Goal: Task Accomplishment & Management: Complete application form

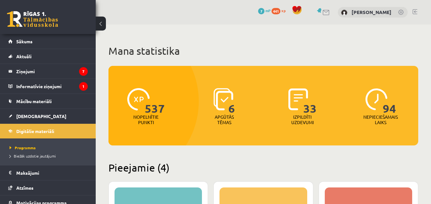
scroll to position [216, 0]
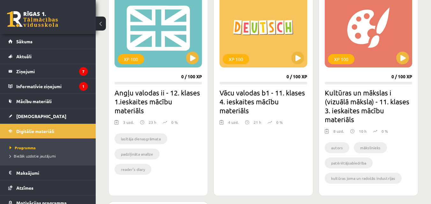
scroll to position [216, 0]
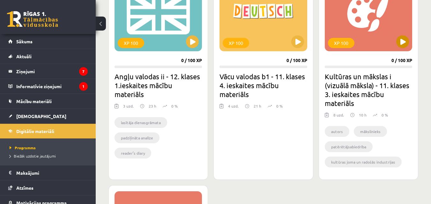
click at [393, 44] on div "XP 100" at bounding box center [367, 12] width 87 height 80
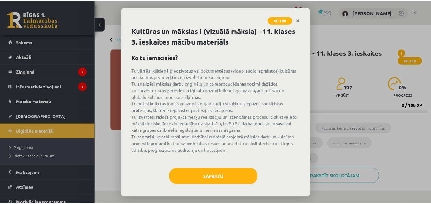
scroll to position [3, 0]
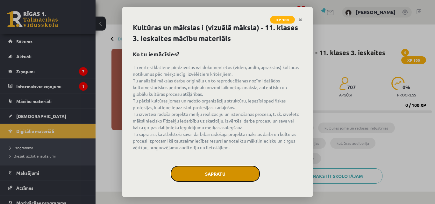
click at [198, 173] on button "Sapratu" at bounding box center [215, 174] width 89 height 16
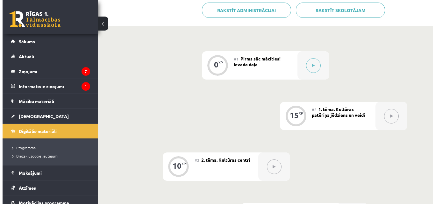
scroll to position [158, 0]
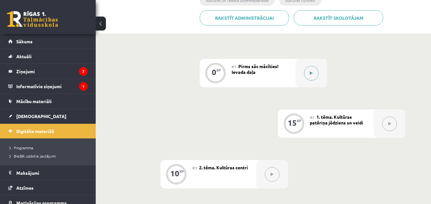
click at [308, 77] on button at bounding box center [311, 73] width 15 height 15
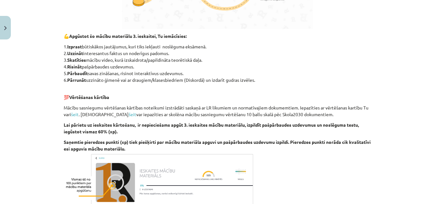
scroll to position [403, 0]
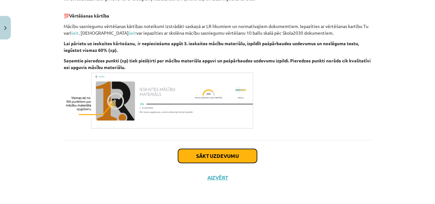
click at [235, 151] on button "Sākt uzdevumu" at bounding box center [217, 156] width 79 height 14
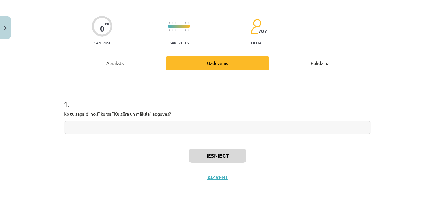
scroll to position [16, 0]
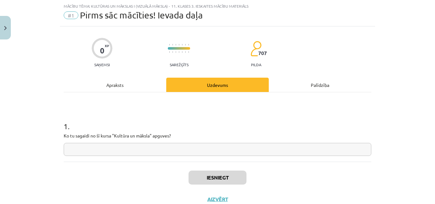
click at [223, 151] on input "text" at bounding box center [218, 149] width 308 height 13
paste input "**********"
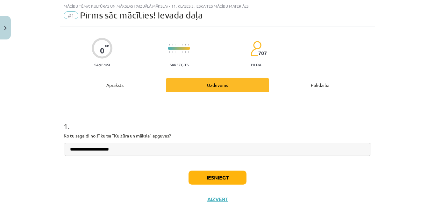
type input "**********"
click at [208, 178] on button "Iesniegt" at bounding box center [218, 178] width 58 height 14
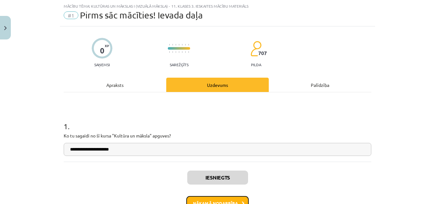
click at [224, 201] on button "Nākamā nodarbība" at bounding box center [217, 203] width 62 height 15
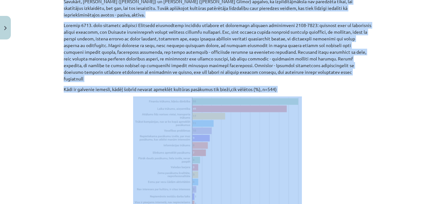
scroll to position [805, 0]
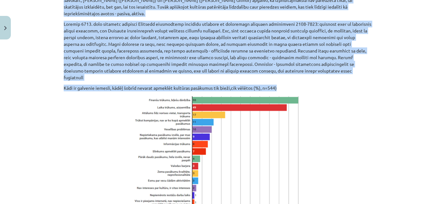
drag, startPoint x: 160, startPoint y: 58, endPoint x: 335, endPoint y: 75, distance: 175.5
copy div "Kultūras patēriņa jēdziens un veidi Kultūras patēriņš attiecas uz veidiem, kā c…"
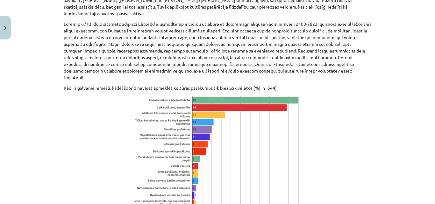
click at [395, 81] on div "Mācību tēma: Kultūras un mākslas i (vizuālā māksla) - 11. klases 3. ieskaites m…" at bounding box center [217, 102] width 435 height 204
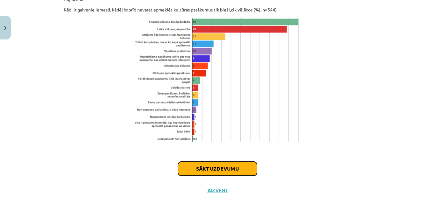
click at [244, 162] on button "Sākt uzdevumu" at bounding box center [217, 169] width 79 height 14
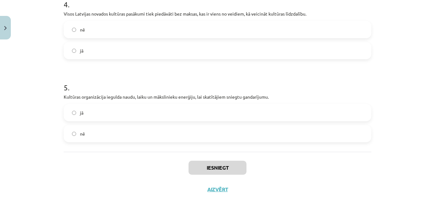
scroll to position [413, 0]
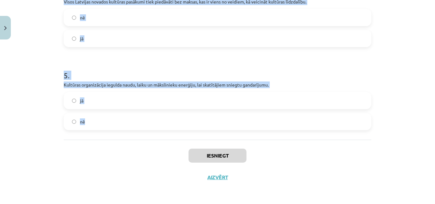
drag, startPoint x: 58, startPoint y: 123, endPoint x: 243, endPoint y: 124, distance: 184.2
copy form "1 . Kultūras patēriņš attiecas uz veidiem, kā cilvēki izmanto un izbauda kultūr…"
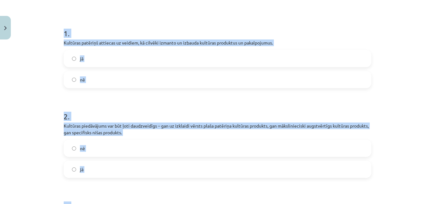
scroll to position [108, 0]
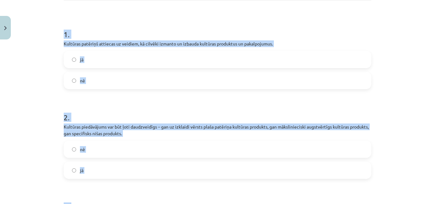
click at [251, 57] on label "jā" at bounding box center [217, 60] width 307 height 16
click at [404, 73] on div "Mācību tēma: Kultūras un mākslas i (vizuālā māksla) - 11. klases 3. ieskaites m…" at bounding box center [217, 102] width 435 height 204
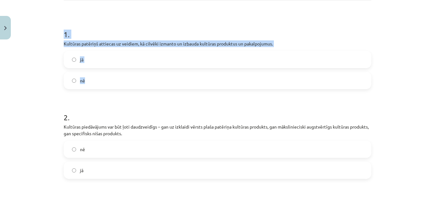
click at [404, 73] on div "Mācību tēma: Kultūras un mākslas i (vizuālā māksla) - 11. klases 3. ieskaites m…" at bounding box center [217, 102] width 435 height 204
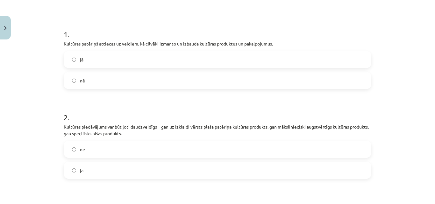
click at [404, 72] on div "Mācību tēma: Kultūras un mākslas i (vizuālā māksla) - 11. klases 3. ieskaites m…" at bounding box center [217, 102] width 435 height 204
click at [188, 173] on label "jā" at bounding box center [217, 171] width 307 height 16
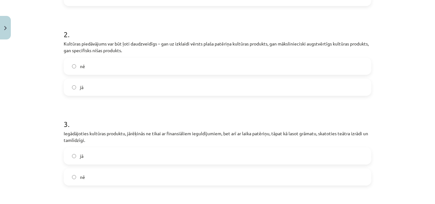
scroll to position [248, 0]
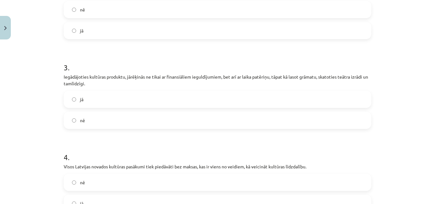
click at [222, 100] on label "jā" at bounding box center [217, 99] width 307 height 16
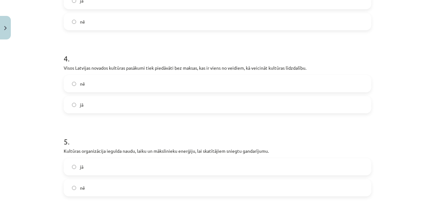
scroll to position [347, 0]
click at [281, 80] on label "nē" at bounding box center [217, 84] width 307 height 16
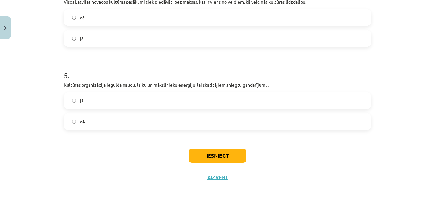
click at [225, 99] on label "jā" at bounding box center [217, 101] width 307 height 16
click at [218, 157] on button "Iesniegt" at bounding box center [218, 156] width 58 height 14
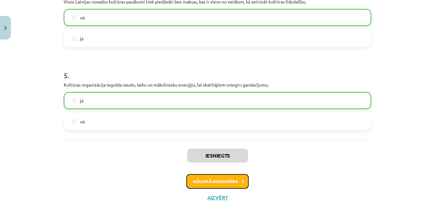
click at [226, 176] on button "Nākamā nodarbība" at bounding box center [217, 181] width 62 height 15
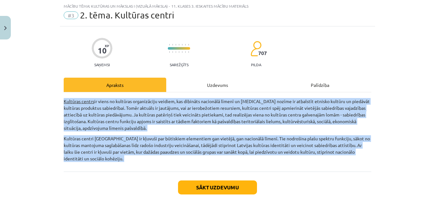
drag, startPoint x: 55, startPoint y: 95, endPoint x: 126, endPoint y: 174, distance: 106.1
click at [126, 174] on div "Mācību tēma: Kultūras un mākslas i (vizuālā māksla) - 11. klases 3. ieskaites m…" at bounding box center [217, 102] width 435 height 204
copy div "Kultūras centrs ir viens no kultūras organizāciju veidiem, kas dibināts nacionā…"
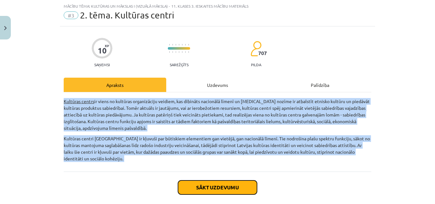
click at [228, 187] on button "Sākt uzdevumu" at bounding box center [217, 188] width 79 height 14
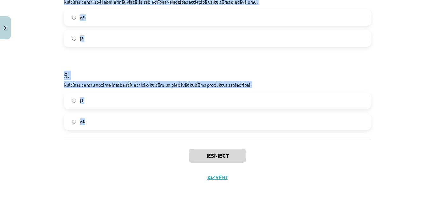
scroll to position [0, 0]
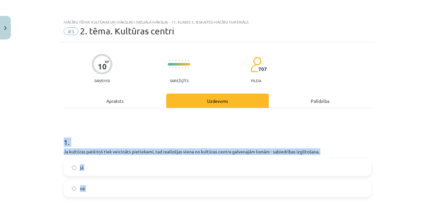
click at [22, 137] on div "Mācību tēma: Kultūras un mākslas i (vizuālā māksla) - 11. klases 3. ieskaites m…" at bounding box center [217, 102] width 435 height 204
click at [22, 138] on div "Mācību tēma: Kultūras un mākslas i (vizuālā māksla) - 11. klases 3. ieskaites m…" at bounding box center [217, 102] width 435 height 204
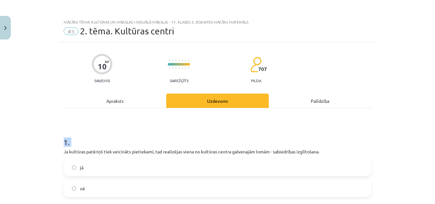
click at [22, 138] on div "Mācību tēma: Kultūras un mākslas i (vizuālā māksla) - 11. klases 3. ieskaites m…" at bounding box center [217, 102] width 435 height 204
click at [26, 134] on div "Mācību tēma: Kultūras un mākslas i (vizuālā māksla) - 11. klases 3. ieskaites m…" at bounding box center [217, 102] width 435 height 204
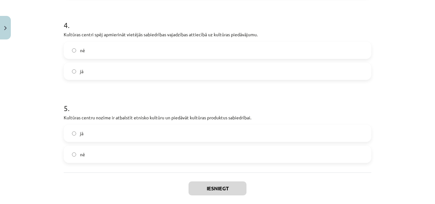
scroll to position [400, 0]
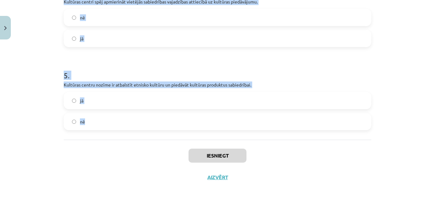
drag, startPoint x: 58, startPoint y: 139, endPoint x: 259, endPoint y: 122, distance: 202.4
copy form "1 . Ja kultūras patēriņš tiek veicināts pietiekami, tad realizējas viena no kul…"
click at [409, 127] on div "Mācību tēma: Kultūras un mākslas i (vizuālā māksla) - 11. klases 3. ieskaites m…" at bounding box center [217, 102] width 435 height 204
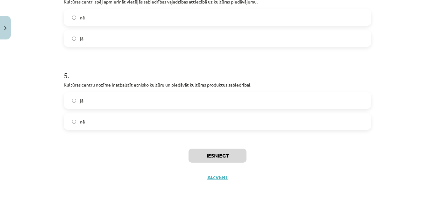
click at [409, 127] on div "Mācību tēma: Kultūras un mākslas i (vizuālā māksla) - 11. klases 3. ieskaites m…" at bounding box center [217, 102] width 435 height 204
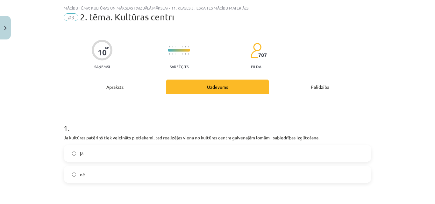
scroll to position [0, 0]
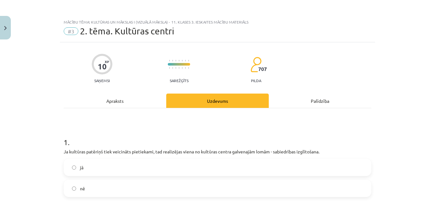
click at [284, 172] on label "jā" at bounding box center [217, 168] width 307 height 16
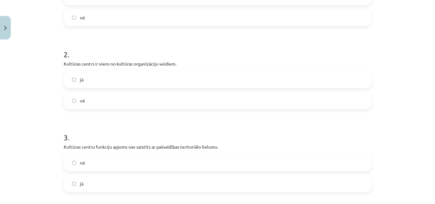
scroll to position [173, 0]
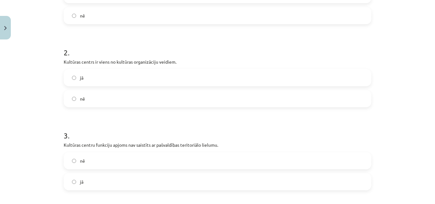
click at [192, 76] on label "jā" at bounding box center [217, 78] width 307 height 16
click at [156, 156] on label "nē" at bounding box center [217, 161] width 307 height 16
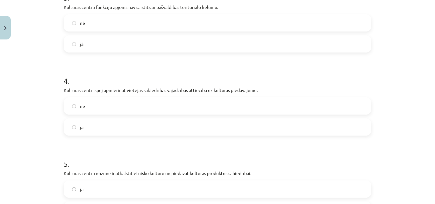
scroll to position [313, 0]
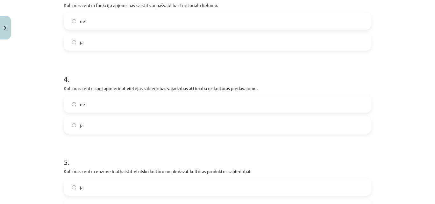
click at [222, 124] on label "jā" at bounding box center [217, 125] width 307 height 16
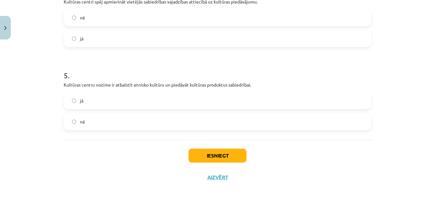
click at [229, 97] on label "jā" at bounding box center [217, 101] width 307 height 16
click at [214, 159] on button "Iesniegt" at bounding box center [218, 156] width 58 height 14
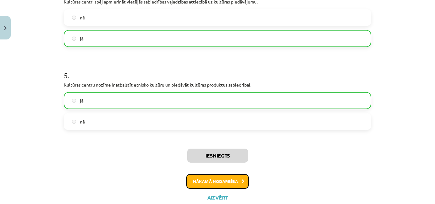
click at [218, 183] on button "Nākamā nodarbība" at bounding box center [217, 181] width 62 height 15
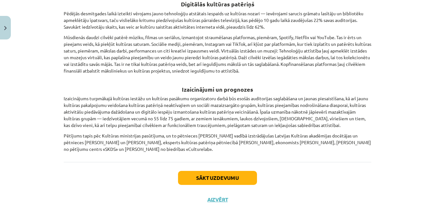
scroll to position [928, 0]
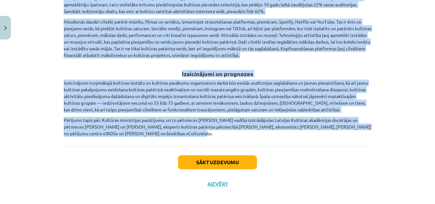
drag, startPoint x: 52, startPoint y: 28, endPoint x: 343, endPoint y: 131, distance: 308.8
click at [343, 131] on div "Mācību tēma: Kultūras un mākslas i (vizuālā māksla) - 11. klases 3. ieskaites m…" at bounding box center [217, 102] width 435 height 204
copy div "Apraksts Uzdevums Palīdzība Kultūras ministrija publicējusi jaunāko pētījumu «K…"
click at [387, 110] on div "Mācību tēma: Kultūras un mākslas i (vizuālā māksla) - 11. klases 3. ieskaites m…" at bounding box center [217, 102] width 435 height 204
click at [224, 156] on button "Sākt uzdevumu" at bounding box center [217, 163] width 79 height 14
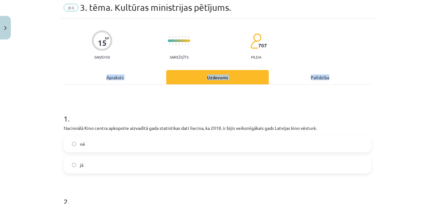
scroll to position [16, 0]
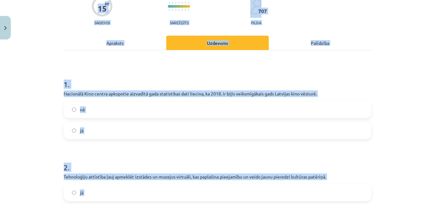
scroll to position [0, 0]
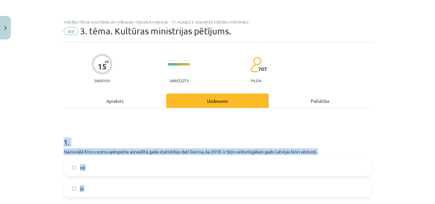
drag, startPoint x: 91, startPoint y: 138, endPoint x: 39, endPoint y: 135, distance: 52.6
click at [39, 135] on div "Mācību tēma: Kultūras un mākslas i (vizuālā māksla) - 11. klases 3. ieskaites m…" at bounding box center [217, 102] width 435 height 204
copy form "1 . Nacionālā Kino centra apkopotie aizvadītā gada statistikas dati liecina, ka…"
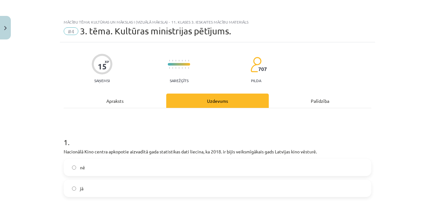
click at [390, 68] on div "Mācību tēma: Kultūras un mākslas i (vizuālā māksla) - 11. klases 3. ieskaites m…" at bounding box center [217, 102] width 435 height 204
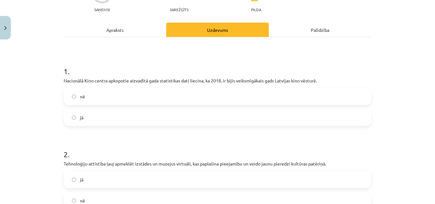
scroll to position [70, 0]
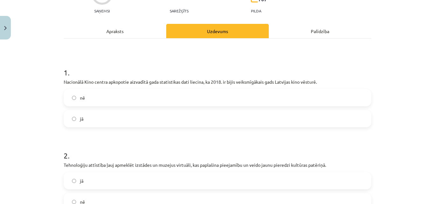
click at [182, 119] on label "jā" at bounding box center [217, 119] width 307 height 16
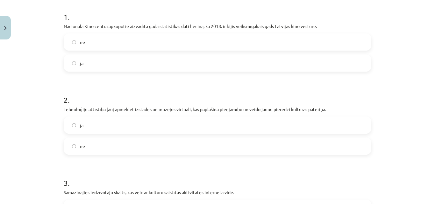
scroll to position [126, 0]
click at [182, 119] on label "jā" at bounding box center [217, 125] width 307 height 16
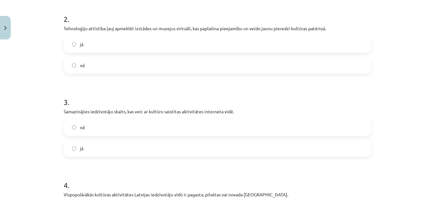
scroll to position [207, 0]
click at [195, 124] on label "nē" at bounding box center [217, 127] width 307 height 16
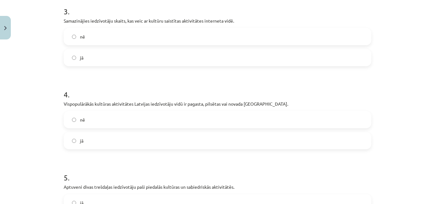
click at [199, 137] on label "jā" at bounding box center [217, 141] width 307 height 16
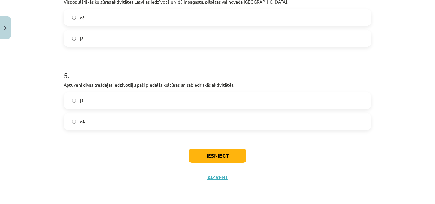
scroll to position [400, 0]
click at [196, 102] on label "jā" at bounding box center [217, 101] width 307 height 16
click at [225, 154] on button "Iesniegt" at bounding box center [218, 156] width 58 height 14
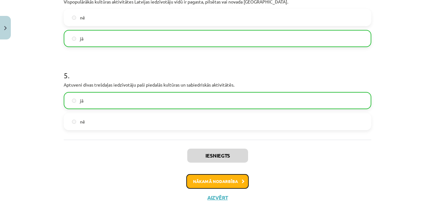
click at [226, 182] on button "Nākamā nodarbība" at bounding box center [217, 181] width 62 height 15
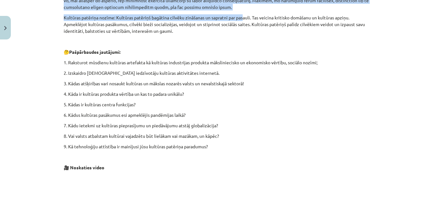
scroll to position [543, 0]
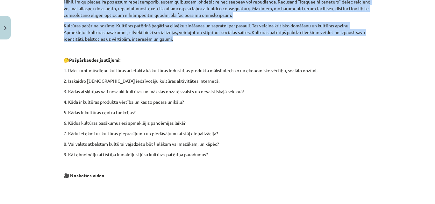
drag, startPoint x: 54, startPoint y: 100, endPoint x: 249, endPoint y: 31, distance: 206.5
click at [249, 31] on div "Mācību tēma: Kultūras un mākslas i (vizuālā māksla) - 11. klases 3. ieskaites m…" at bounding box center [217, 102] width 435 height 204
copy div "2020. gadā pandēmijas radītie ierobežojumi ir metuši lielu izaicinājumu kultūra…"
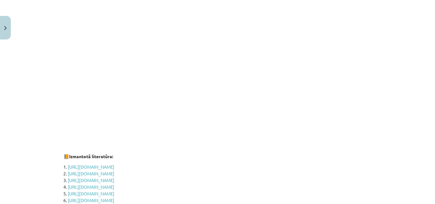
scroll to position [912, 0]
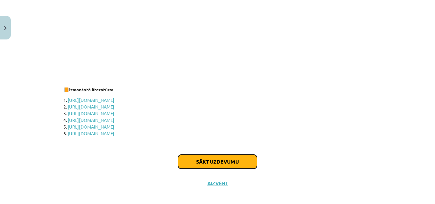
click at [237, 156] on button "Sākt uzdevumu" at bounding box center [217, 162] width 79 height 14
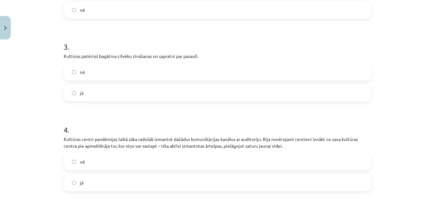
scroll to position [413, 0]
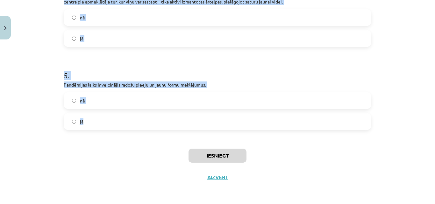
drag, startPoint x: 49, startPoint y: 127, endPoint x: 243, endPoint y: 118, distance: 193.9
click at [243, 118] on div "Mācību tēma: Kultūras un mākslas i (vizuālā māksla) - 11. klases 3. ieskaites m…" at bounding box center [217, 102] width 435 height 204
copy form "1 . Pandēmijas laiks ir devis sapratni, ka, arī neizejot no istabas, var organi…"
click at [27, 111] on div "Mācību tēma: Kultūras un mākslas i (vizuālā māksla) - 11. klases 3. ieskaites m…" at bounding box center [217, 102] width 435 height 204
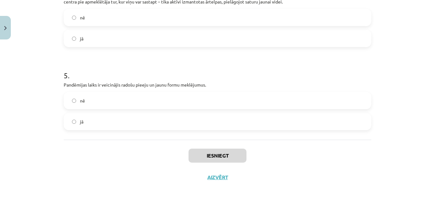
click at [27, 111] on div "Mācību tēma: Kultūras un mākslas i (vizuālā māksla) - 11. klases 3. ieskaites m…" at bounding box center [217, 102] width 435 height 204
click at [68, 121] on label "jā" at bounding box center [217, 122] width 307 height 16
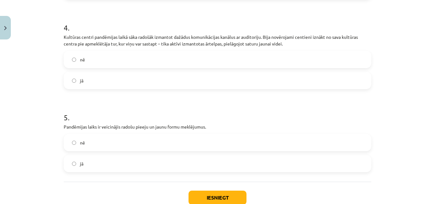
scroll to position [351, 0]
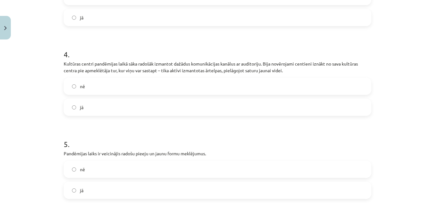
click at [199, 104] on label "jā" at bounding box center [217, 107] width 307 height 16
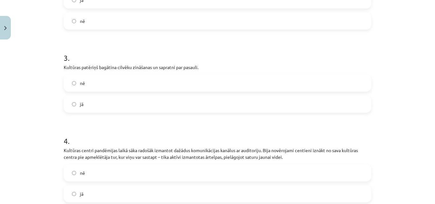
scroll to position [256, 0]
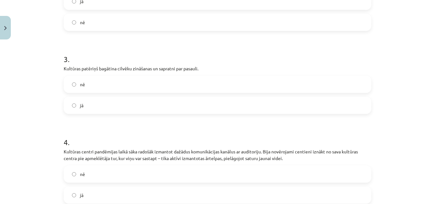
click at [72, 109] on label "jā" at bounding box center [217, 106] width 307 height 16
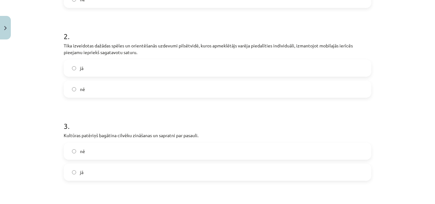
scroll to position [189, 0]
click at [76, 69] on label "jā" at bounding box center [217, 69] width 307 height 16
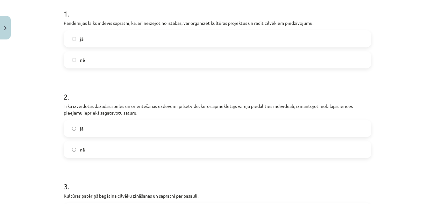
scroll to position [128, 0]
click at [99, 38] on label "jā" at bounding box center [217, 39] width 307 height 16
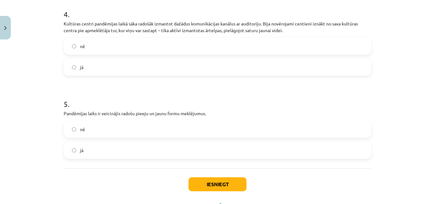
scroll to position [413, 0]
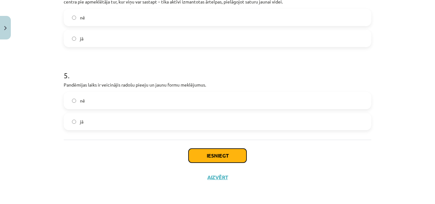
click at [230, 155] on button "Iesniegt" at bounding box center [218, 156] width 58 height 14
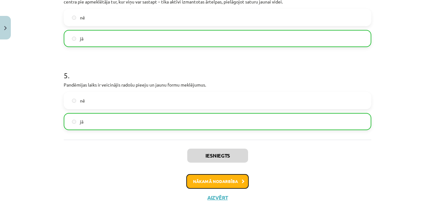
click at [242, 180] on icon at bounding box center [243, 182] width 3 height 4
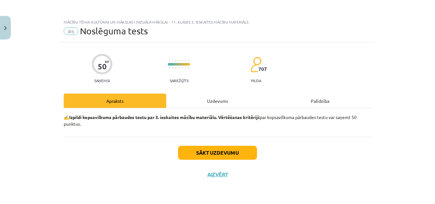
scroll to position [0, 0]
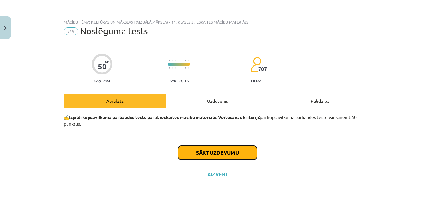
click at [230, 155] on button "Sākt uzdevumu" at bounding box center [217, 153] width 79 height 14
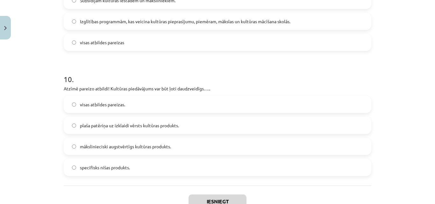
scroll to position [1243, 0]
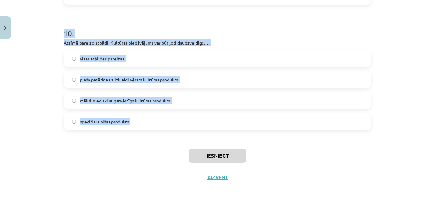
drag, startPoint x: 51, startPoint y: 123, endPoint x: 254, endPoint y: 127, distance: 203.7
click at [254, 127] on div "Mācību tēma: Kultūras un mākslas i (vizuālā māksla) - 11. klases 3. ieskaites m…" at bounding box center [217, 102] width 435 height 204
copy form "1 . No kā veidojas kultūras produkta vērtība un unikalitāte? no tā spējas sagla…"
click at [406, 56] on div "Mācību tēma: Kultūras un mākslas i (vizuālā māksla) - 11. klases 3. ieskaites m…" at bounding box center [217, 102] width 435 height 204
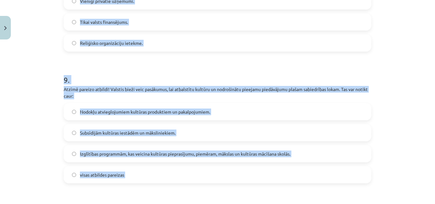
click at [417, 153] on div "Mācību tēma: Kultūras un mākslas i (vizuālā māksla) - 11. klases 3. ieskaites m…" at bounding box center [217, 102] width 435 height 204
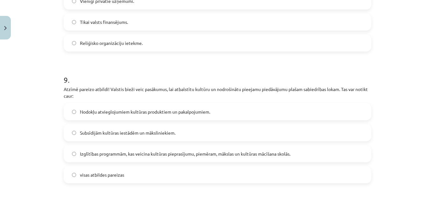
click at [417, 153] on div "Mācību tēma: Kultūras un mākslas i (vizuālā māksla) - 11. klases 3. ieskaites m…" at bounding box center [217, 102] width 435 height 204
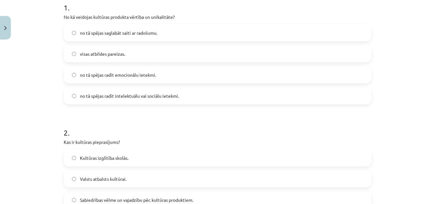
scroll to position [123, 0]
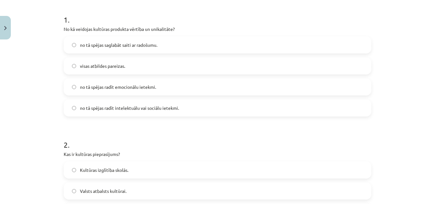
click at [156, 63] on label "visas atbildes pareizas." at bounding box center [217, 66] width 307 height 16
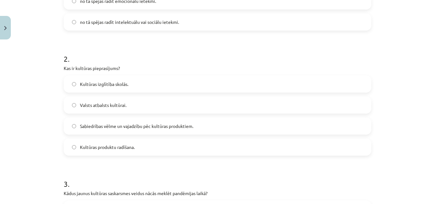
scroll to position [230, 0]
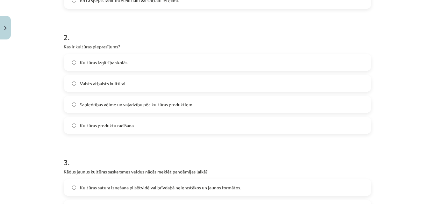
click at [164, 103] on span "Sabiedrības vēlme un vajadzību pēc kultūras produktiem." at bounding box center [136, 104] width 113 height 7
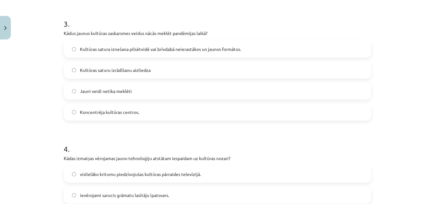
scroll to position [371, 0]
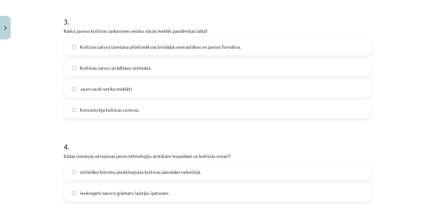
click at [187, 45] on span "Kultūras satura iznešana pilsētvidē vai brīvdabā neierastākos un jaunos formāto…" at bounding box center [160, 47] width 161 height 7
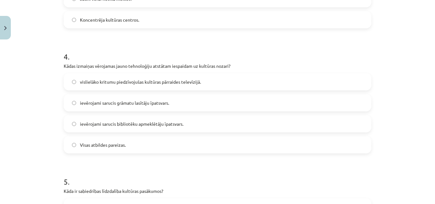
scroll to position [462, 0]
drag, startPoint x: 198, startPoint y: 149, endPoint x: 201, endPoint y: 142, distance: 8.0
click at [201, 142] on label "Visas atbildes pareizas." at bounding box center [217, 145] width 307 height 16
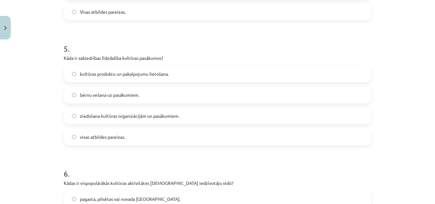
scroll to position [595, 0]
click at [163, 128] on div "kultūras produktu un pakalpojumu lietošana. bērnu vešana uz pasākumiem. ziedoša…" at bounding box center [218, 105] width 308 height 80
click at [158, 138] on label "visas atbildes pareizas." at bounding box center [217, 137] width 307 height 16
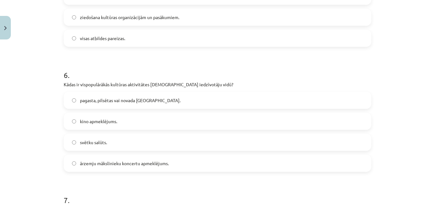
scroll to position [709, 0]
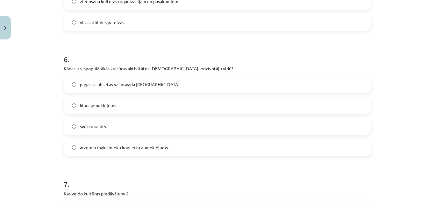
click at [140, 80] on label "pagasta, pilsētas vai novada svētki." at bounding box center [217, 84] width 307 height 16
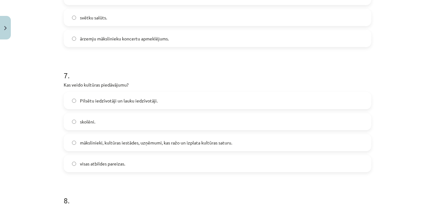
scroll to position [819, 0]
click at [207, 137] on label "mākslinieki, kultūras iestādes, uzņēmumi, kas ražo un izplata kultūras saturu." at bounding box center [217, 142] width 307 height 16
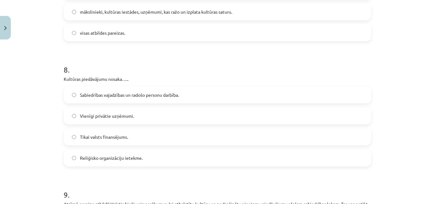
scroll to position [950, 0]
click at [145, 93] on span "Sabiedrības vajadzības un radošo personu darbība." at bounding box center [129, 94] width 99 height 7
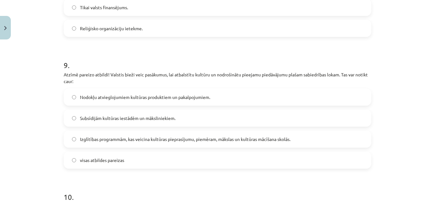
scroll to position [1081, 0]
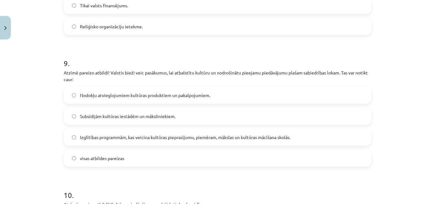
click at [204, 152] on label "visas atbildes pareizas" at bounding box center [217, 158] width 307 height 16
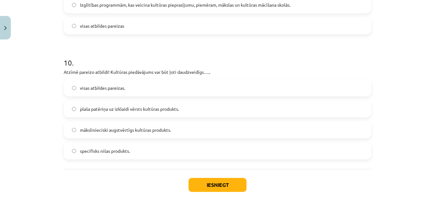
scroll to position [1221, 0]
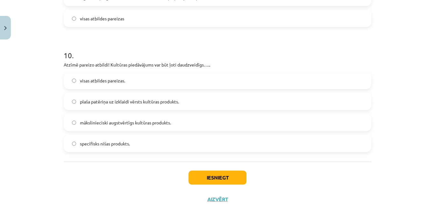
drag, startPoint x: 192, startPoint y: 82, endPoint x: 192, endPoint y: 96, distance: 13.7
click at [192, 82] on label "visas atbildes pareizas." at bounding box center [217, 81] width 307 height 16
click at [222, 174] on button "Iesniegt" at bounding box center [218, 178] width 58 height 14
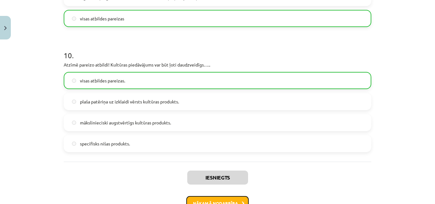
click at [226, 200] on button "Nākamā nodarbība" at bounding box center [217, 203] width 62 height 15
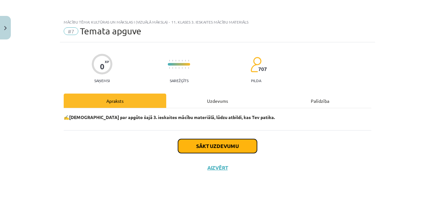
click at [220, 149] on button "Sākt uzdevumu" at bounding box center [217, 146] width 79 height 14
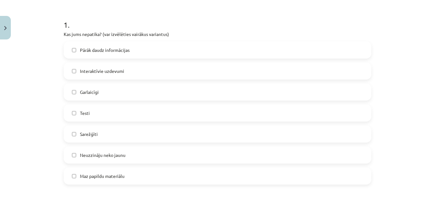
scroll to position [140, 0]
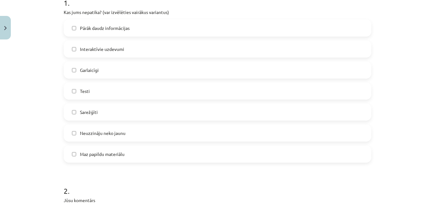
click at [127, 153] on label "Maz papildu materiālu" at bounding box center [217, 154] width 307 height 16
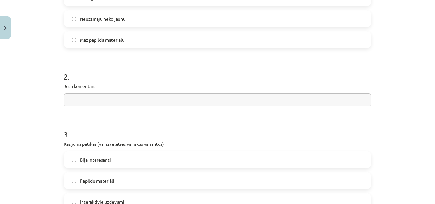
scroll to position [254, 0]
click at [224, 102] on input "text" at bounding box center [218, 99] width 308 height 13
type input "*"
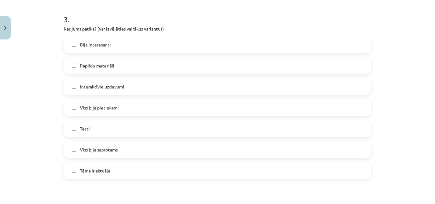
scroll to position [370, 0]
type input "**"
click at [134, 45] on label "Bija interesanti" at bounding box center [217, 44] width 307 height 16
click at [116, 108] on label "Viss bija pietiekami" at bounding box center [217, 107] width 307 height 16
click at [123, 149] on label "Viss bija saprotams" at bounding box center [217, 149] width 307 height 16
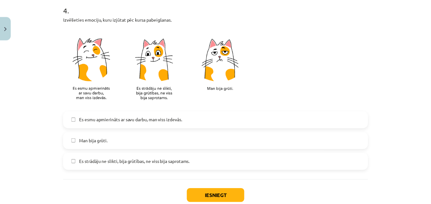
scroll to position [568, 0]
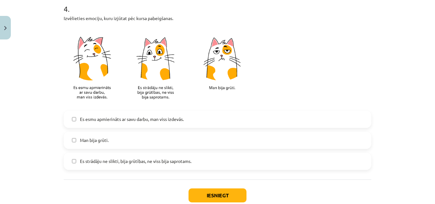
click at [135, 120] on span "Es esmu apmierināts ar savu darbu, man viss izdevās." at bounding box center [132, 119] width 104 height 7
click at [236, 195] on button "Iesniegt" at bounding box center [218, 196] width 58 height 14
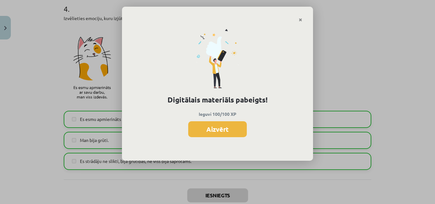
click at [228, 129] on button "Aizvērt" at bounding box center [217, 129] width 59 height 16
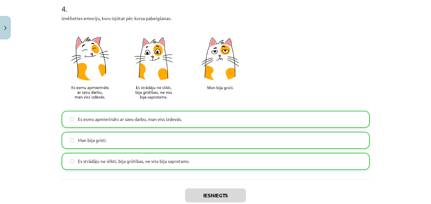
scroll to position [608, 0]
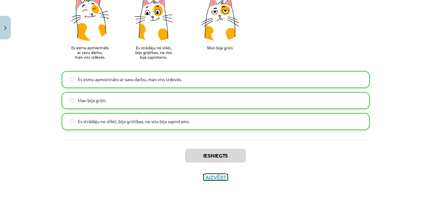
click at [211, 177] on button "Aizvērt" at bounding box center [215, 177] width 24 height 6
click at [211, 177] on div "Mācību tēma: Kultūras un mākslas i (vizuālā māksla) - 11. klases 3. ieskaites m…" at bounding box center [215, 102] width 431 height 204
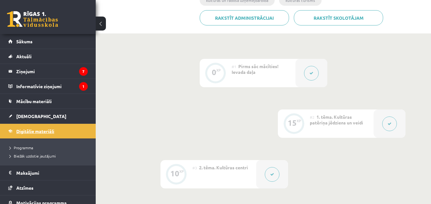
click at [53, 132] on span "Digitālie materiāli" at bounding box center [35, 131] width 38 height 6
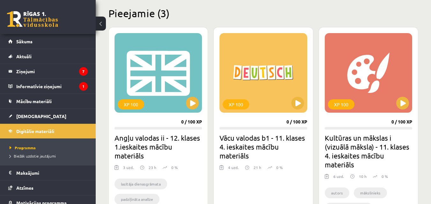
scroll to position [256, 0]
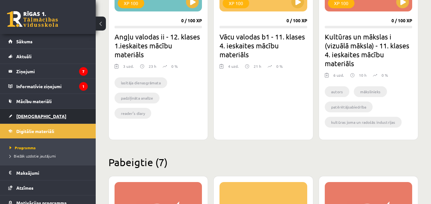
click at [31, 117] on span "[DEMOGRAPHIC_DATA]" at bounding box center [41, 116] width 50 height 6
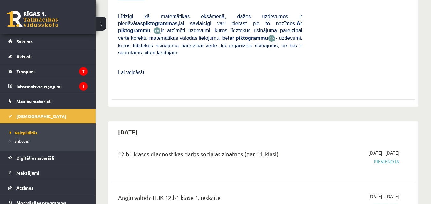
scroll to position [320, 0]
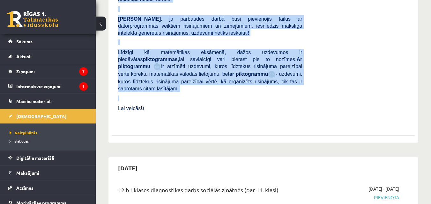
drag, startPoint x: 116, startPoint y: 25, endPoint x: 256, endPoint y: 65, distance: 145.9
copy div "Pārbaudes darbā varēsi demonstrēt savas zināšanas, izpratni, prasmes, kā arī Te…"
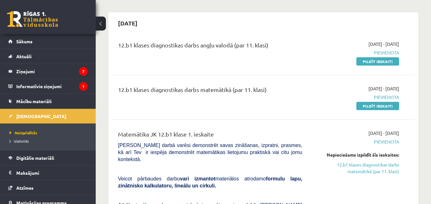
scroll to position [50, 0]
click at [376, 172] on link "12.b1 klases diagnostikas darbs matemātikā (par 11. klasi)" at bounding box center [354, 168] width 87 height 13
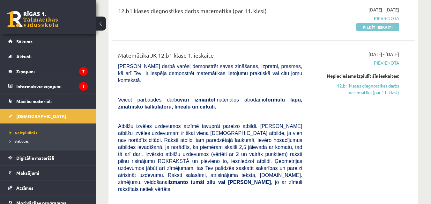
click at [392, 29] on link "Pildīt ieskaiti" at bounding box center [377, 27] width 43 height 8
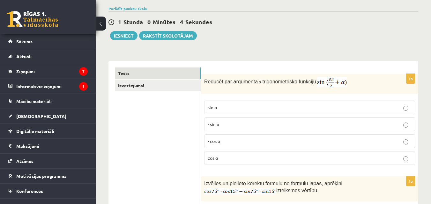
scroll to position [53, 0]
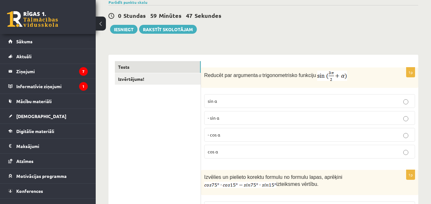
click at [252, 133] on p "- cos ⁡α" at bounding box center [309, 135] width 204 height 7
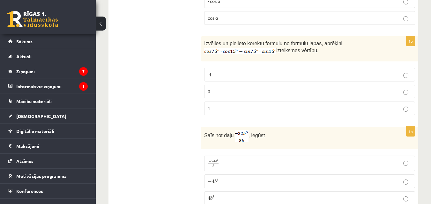
scroll to position [182, 0]
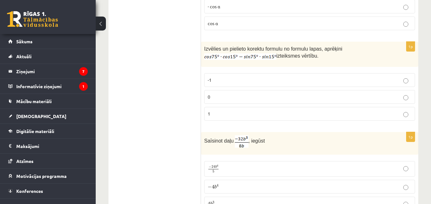
click at [312, 97] on p "0" at bounding box center [309, 97] width 204 height 7
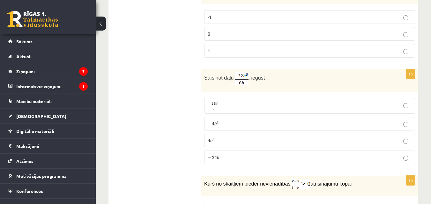
scroll to position [246, 0]
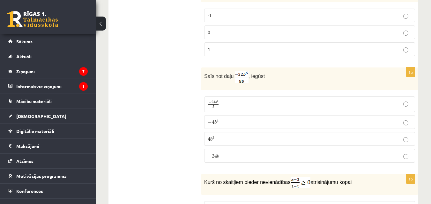
click at [222, 118] on label "− 4 b 4 − 4 b 4" at bounding box center [309, 122] width 211 height 14
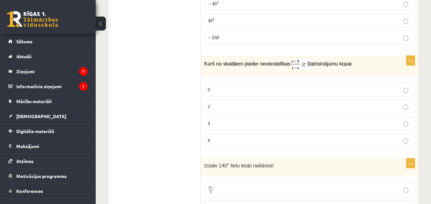
scroll to position [365, 0]
drag, startPoint x: 199, startPoint y: 62, endPoint x: 268, endPoint y: 69, distance: 69.2
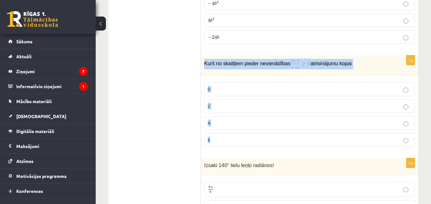
drag, startPoint x: 205, startPoint y: 66, endPoint x: 308, endPoint y: 141, distance: 127.9
click at [308, 141] on div "1p Kurš no skaitļiem pieder nevienādības atrisinājumu kopai 0 2 4 6" at bounding box center [309, 103] width 217 height 97
copy div "Kurš no skaitļiem pieder nevienādības atrisinājumu kopai 0 2 4 6"
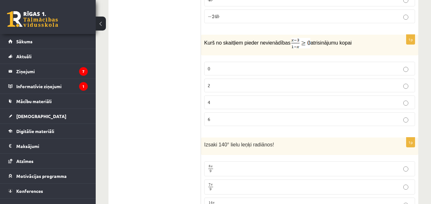
scroll to position [386, 0]
click at [217, 70] on p "0" at bounding box center [309, 69] width 204 height 7
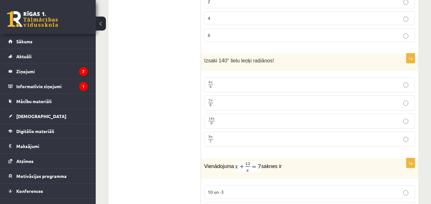
scroll to position [471, 0]
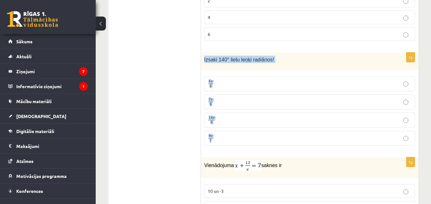
drag, startPoint x: 202, startPoint y: 60, endPoint x: 264, endPoint y: 136, distance: 98.7
click at [264, 136] on div "1p Izsaki 140° lielu leņķi radiānos! 8 π 9 8 π 9 7 π 9 7 π 9 14 π 9 14 π 9 9 π …" at bounding box center [309, 102] width 217 height 98
copy div "Izsaki 140° lielu leņķi radiānos! 8 π 9 8 π 9 7 π 9 7 π 9 14 π 9 14 π 9 9 π 7"
click at [230, 99] on p "7 π 9 7 π 9" at bounding box center [309, 102] width 204 height 8
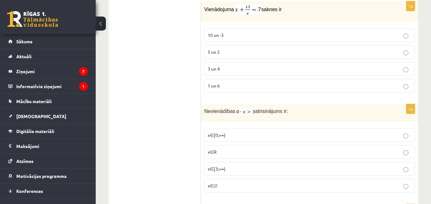
scroll to position [627, 0]
click at [240, 69] on p "3 un 4" at bounding box center [309, 69] width 204 height 7
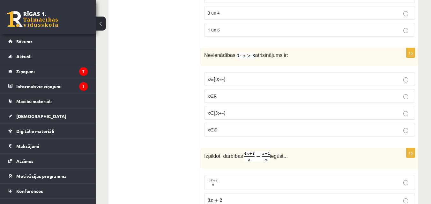
scroll to position [684, 0]
click at [212, 127] on label "x∈∅" at bounding box center [309, 130] width 211 height 14
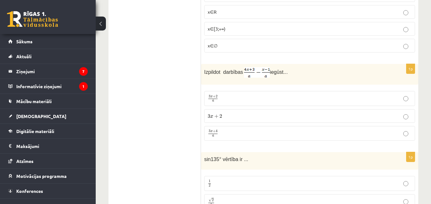
scroll to position [768, 0]
click at [250, 134] on p "3 x + 4 a 3 x + 4 a" at bounding box center [309, 133] width 204 height 8
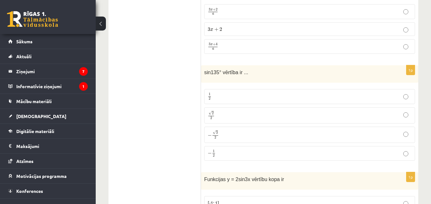
scroll to position [855, 0]
click at [213, 112] on span "2" at bounding box center [213, 113] width 2 height 3
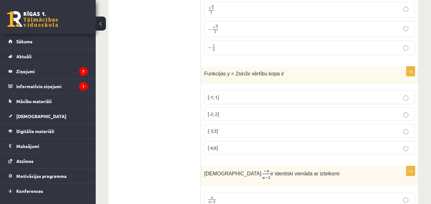
scroll to position [961, 0]
drag, startPoint x: 200, startPoint y: 67, endPoint x: 262, endPoint y: 131, distance: 89.0
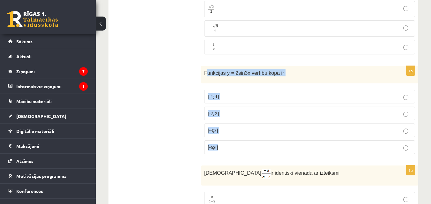
drag, startPoint x: 206, startPoint y: 76, endPoint x: 293, endPoint y: 139, distance: 108.1
click at [293, 139] on div "1p Funkcijas y = 2sin3x vērtību kopa ir [-1; 1] [-2; 2] [-3;3] [-6;6]" at bounding box center [309, 112] width 217 height 93
copy div "unkcijas y = 2sin3x vērtību kopa ir [-1; 1] [-2; 2] [-3;3] [-6;6]"
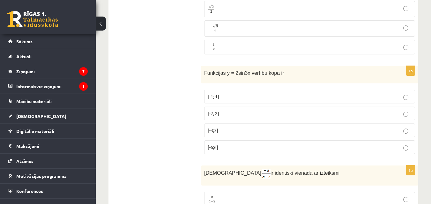
click at [211, 113] on span "[-2; 2]" at bounding box center [212, 114] width 11 height 6
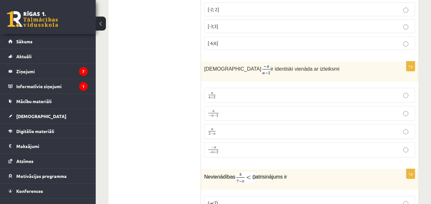
scroll to position [1074, 0]
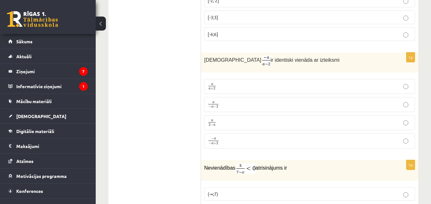
click at [233, 105] on p "a − a − 2 a − a − 2" at bounding box center [309, 105] width 204 height 8
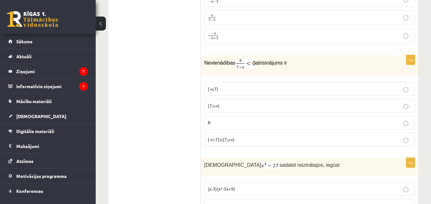
scroll to position [1180, 0]
click at [221, 103] on p "(7;+∞)" at bounding box center [309, 105] width 204 height 7
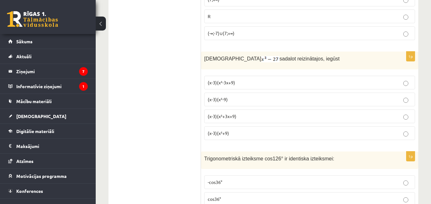
scroll to position [1286, 0]
click at [232, 79] on p "(x-3)(x²-3x+9)" at bounding box center [309, 82] width 204 height 7
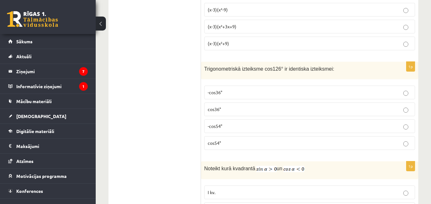
scroll to position [1376, 0]
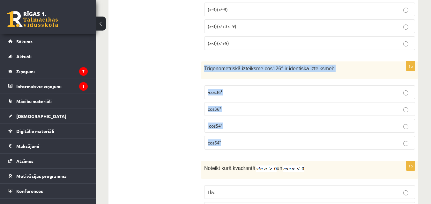
drag, startPoint x: 202, startPoint y: 67, endPoint x: 279, endPoint y: 142, distance: 107.7
click at [279, 142] on div "1p Trigonometriskā izteiksme cos126° ir identiska izteiksmei: -cos36° cos36° -c…" at bounding box center [309, 108] width 217 height 93
copy div "Trigonometriskā izteiksme cos126° ir identiska izteiksmei: -cos36° cos36° -cos5…"
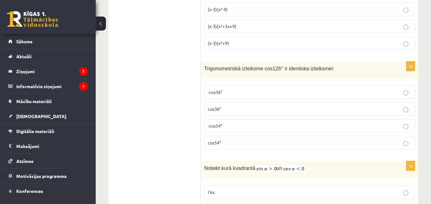
click at [214, 123] on span "-cos54°" at bounding box center [214, 126] width 15 height 6
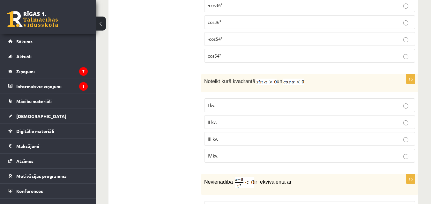
scroll to position [1464, 0]
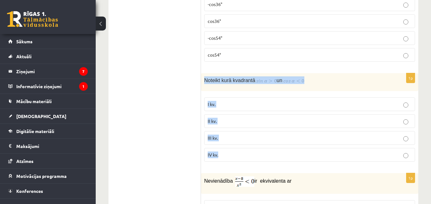
drag, startPoint x: 205, startPoint y: 78, endPoint x: 255, endPoint y: 158, distance: 94.5
click at [255, 158] on div "1p Noteikt kurā kvadrantā un I kv. II kv. III kv. IV kv." at bounding box center [309, 120] width 217 height 94
copy div "Noteikt kurā kvadrantā un I kv. II kv. III kv. IV kv."
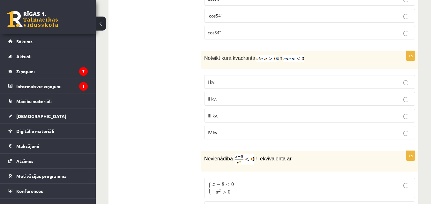
scroll to position [1486, 0]
click at [208, 96] on span "II kv." at bounding box center [211, 99] width 9 height 6
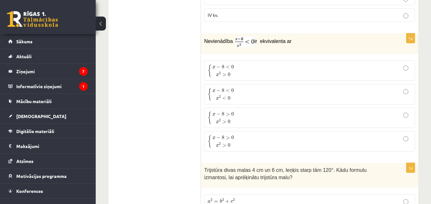
scroll to position [1604, 0]
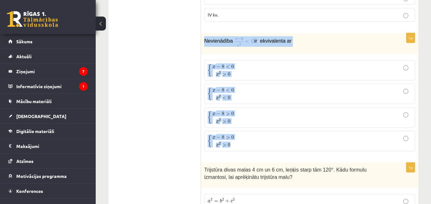
drag, startPoint x: 202, startPoint y: 37, endPoint x: 304, endPoint y: 140, distance: 144.7
click at [304, 140] on div "1p Nevienādība ir ekvivalenta ar { x − 8 < 0 x 2 > 0 { x − 8 < 0 x 2 > 0 { x − …" at bounding box center [309, 95] width 217 height 124
copy div "Nevienādība ir ekvivalenta ar { x − 8 < 0 x 2 > 0 { x − 8 < 0 x 2 > 0 { x − 8 <…"
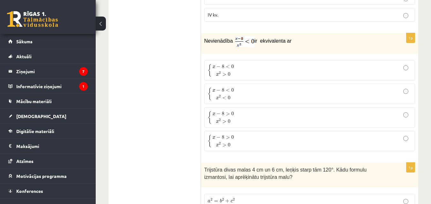
click at [184, 90] on ul "Tests Izvērtējums!" at bounding box center [158, 135] width 86 height 3248
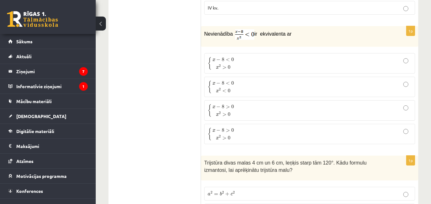
scroll to position [1611, 0]
click at [235, 70] on label "{ x − 8 < 0 x 2 > 0 { x − 8 < 0 x 2 > 0" at bounding box center [309, 63] width 211 height 20
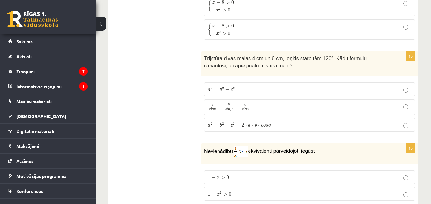
scroll to position [1717, 0]
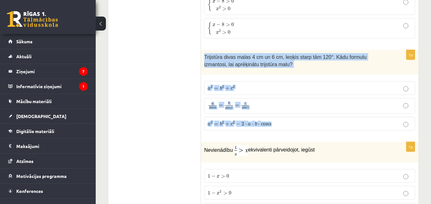
drag, startPoint x: 205, startPoint y: 55, endPoint x: 325, endPoint y: 120, distance: 136.7
click at [325, 120] on div "1p Trijstūra divas malas 4 cm un 6 cm, leņķis starp tām 120°. Kādu formulu izma…" at bounding box center [309, 93] width 217 height 86
copy div "Trijstūra divas malas 4 cm un 6 cm, leņķis starp tām 120°. Kādu formulu izmanto…"
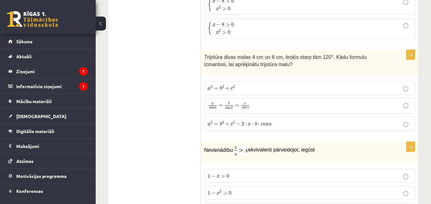
click at [126, 51] on ul "Tests Izvērtējums!" at bounding box center [158, 22] width 86 height 3248
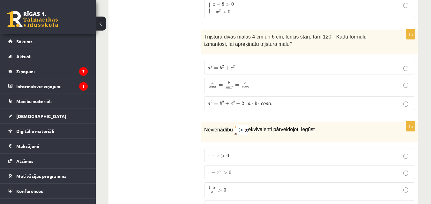
scroll to position [1738, 0]
click at [227, 101] on span "+" at bounding box center [227, 103] width 4 height 4
click at [169, 78] on ul "Tests Izvērtējums!" at bounding box center [158, 1] width 86 height 3248
click at [241, 105] on label "a 2 = b 2 + c 2 − 2 ⋅ a ⋅ b ⋅ c o s α a 2 = b 2 + c 2 − 2 ⋅ a ⋅ b ⋅ c o s α" at bounding box center [309, 103] width 211 height 14
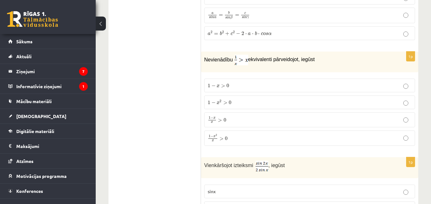
scroll to position [1820, 0]
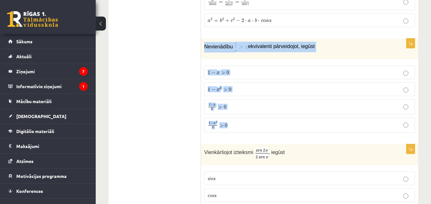
drag, startPoint x: 202, startPoint y: 44, endPoint x: 278, endPoint y: 124, distance: 110.7
click at [278, 124] on div "1p Nevienādību ekvivalenti pārveidojot, iegūst 1 − x > 0 1 − x > 0 1 − x 2 > 0 …" at bounding box center [309, 88] width 217 height 99
copy div "Nevienādību ekvivalenti pārveidojot, iegūst 1 − x > 0 1 − x > 0 1 − x 2 > 0 1 −…"
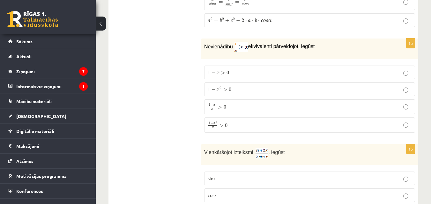
click at [233, 121] on p "1 − x 2 x > 0 1 − x 2 x > 0" at bounding box center [309, 125] width 204 height 8
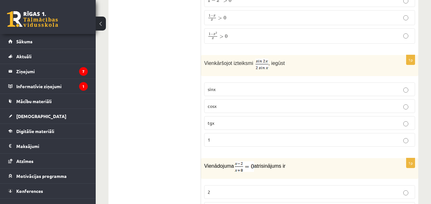
scroll to position [1910, 0]
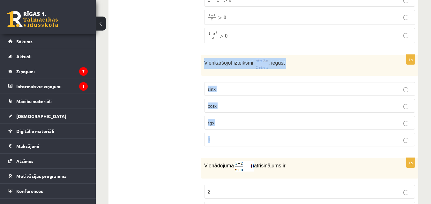
drag, startPoint x: 203, startPoint y: 61, endPoint x: 281, endPoint y: 136, distance: 108.2
click at [281, 136] on div "1p Vienkāršojot izteiksmi , iegūst sinx cosx tgx 1" at bounding box center [309, 103] width 217 height 97
copy div "Vienkāršojot izteiksmi , iegūst sinx cosx tgx 1"
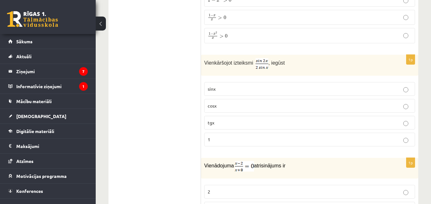
click at [218, 105] on p "cosx" at bounding box center [309, 106] width 204 height 7
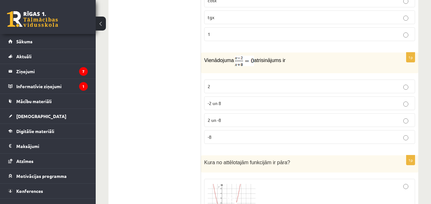
scroll to position [2016, 0]
click at [209, 85] on span "2" at bounding box center [208, 86] width 3 height 6
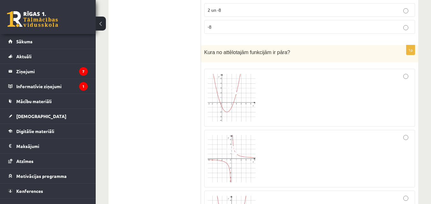
scroll to position [2124, 0]
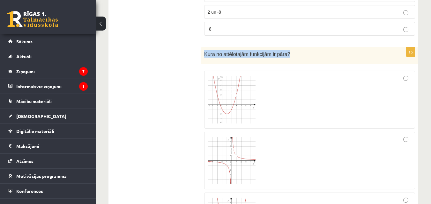
drag, startPoint x: 204, startPoint y: 51, endPoint x: 287, endPoint y: 55, distance: 82.6
click at [287, 55] on p "Kura no attēlotajām funkcijām ir pāra?" at bounding box center [293, 53] width 179 height 7
copy span "Kura no attēlotajām funkcijām ir pāra?"
click at [204, 32] on label "-8" at bounding box center [309, 29] width 211 height 14
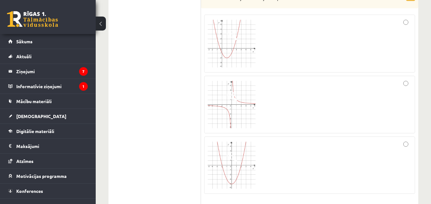
scroll to position [2180, 0]
click at [342, 91] on div at bounding box center [309, 104] width 204 height 51
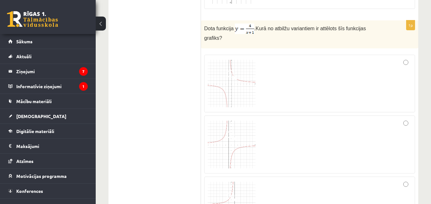
scroll to position [2364, 0]
click at [230, 85] on img at bounding box center [231, 85] width 48 height 48
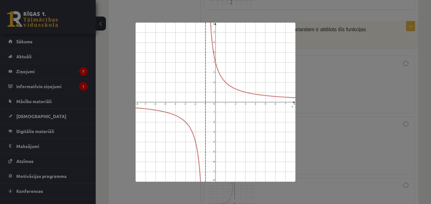
click at [359, 50] on div at bounding box center [215, 102] width 431 height 204
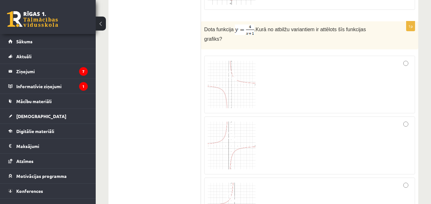
click at [347, 77] on div at bounding box center [309, 84] width 204 height 51
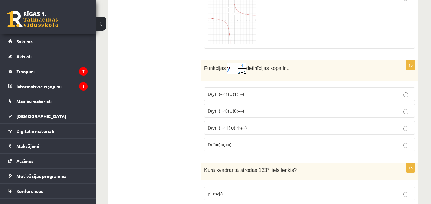
scroll to position [2612, 0]
click at [246, 91] on p "D(y)=(-∞;1)∪(1;+∞)" at bounding box center [309, 94] width 204 height 7
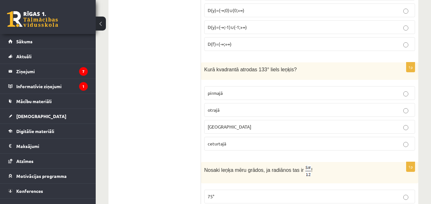
scroll to position [2713, 0]
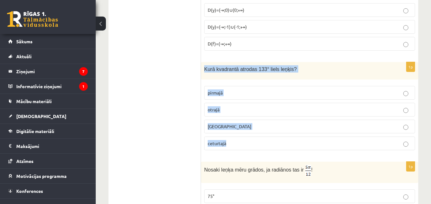
drag, startPoint x: 201, startPoint y: 57, endPoint x: 280, endPoint y: 137, distance: 112.4
click at [280, 137] on div "1p Kurā kvadrantā atrodas 133° liels leņķis? pirmajā otrajā trešajā ceturtajā" at bounding box center [309, 108] width 217 height 93
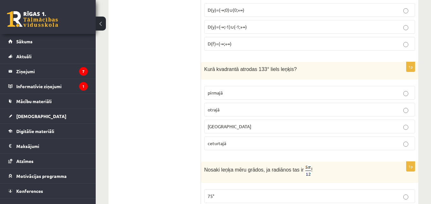
click at [239, 106] on p "otrajā" at bounding box center [309, 109] width 204 height 7
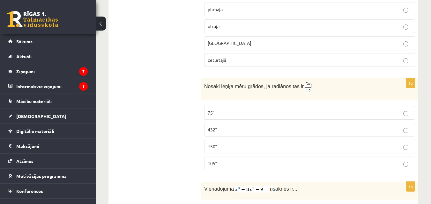
scroll to position [2809, 0]
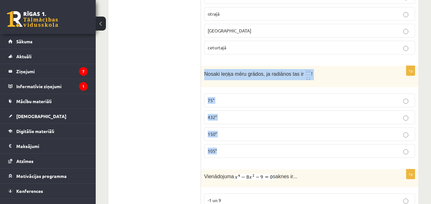
drag, startPoint x: 201, startPoint y: 65, endPoint x: 272, endPoint y: 135, distance: 100.3
click at [272, 135] on div "1p Nosaki leņķa mēru grādos, ja radiānos tas ir ! 75° 432° 150° 105°" at bounding box center [309, 114] width 217 height 97
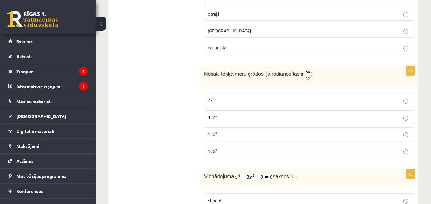
click at [229, 97] on p "75°" at bounding box center [309, 100] width 204 height 7
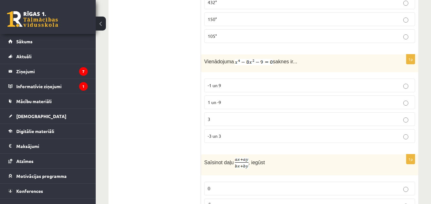
scroll to position [2924, 0]
drag, startPoint x: 230, startPoint y: 121, endPoint x: 227, endPoint y: 121, distance: 3.2
click at [230, 129] on label "-3 un 3" at bounding box center [309, 136] width 211 height 14
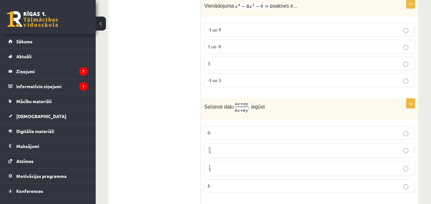
scroll to position [3015, 0]
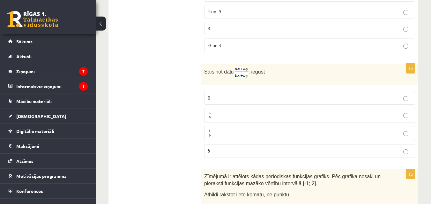
click at [228, 112] on p "a b a b" at bounding box center [309, 116] width 204 height 8
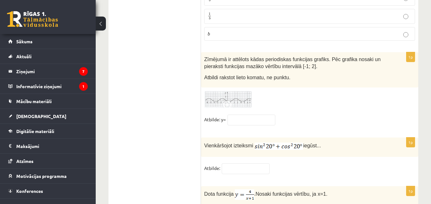
scroll to position [3132, 0]
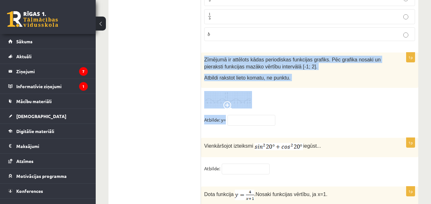
drag, startPoint x: 204, startPoint y: 47, endPoint x: 344, endPoint y: 113, distance: 154.7
click at [344, 113] on div "1p Zīmējumā ir attēlots kādas periodiskas funkcijas grafiks. Pēc grafika nosaki…" at bounding box center [309, 92] width 217 height 79
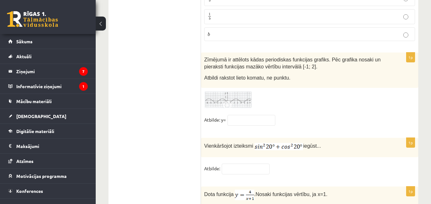
click at [222, 94] on img at bounding box center [228, 100] width 48 height 18
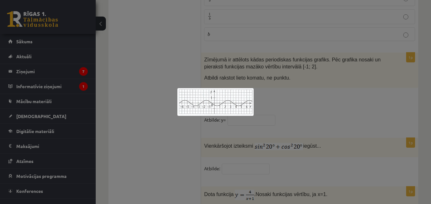
click at [123, 59] on div at bounding box center [215, 102] width 431 height 204
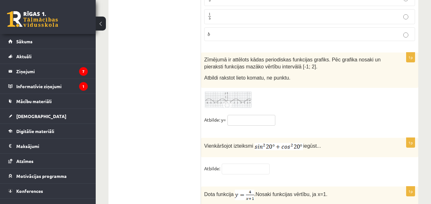
click at [236, 115] on input "text" at bounding box center [251, 120] width 48 height 11
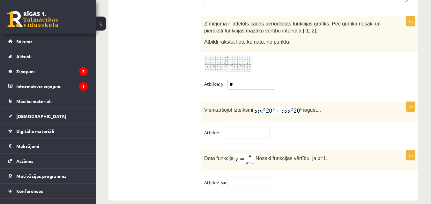
scroll to position [3169, 0]
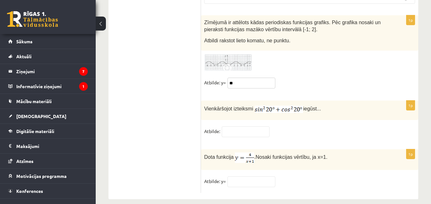
type input "**"
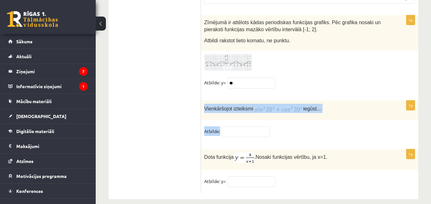
drag, startPoint x: 205, startPoint y: 97, endPoint x: 269, endPoint y: 128, distance: 71.7
click at [269, 128] on div "1p Vienkāršojot izteiksmi iegūst... Atbilde:" at bounding box center [309, 122] width 217 height 42
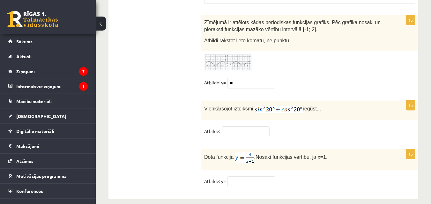
click at [256, 127] on input "text" at bounding box center [245, 132] width 48 height 11
type input "*"
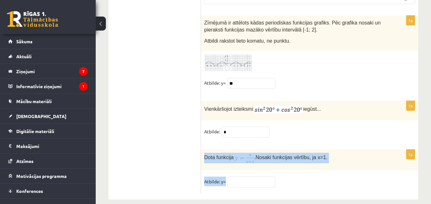
drag, startPoint x: 204, startPoint y: 148, endPoint x: 352, endPoint y: 173, distance: 150.7
click at [352, 173] on div "1p Dota funkcija . Nosaki funkcijas vērtību, ja x=1. Atbilde: y=" at bounding box center [309, 172] width 217 height 44
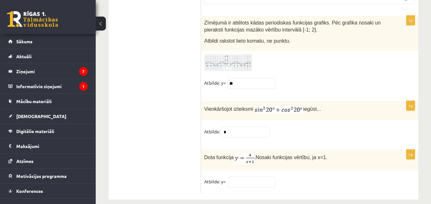
click at [242, 177] on input "text" at bounding box center [251, 182] width 48 height 11
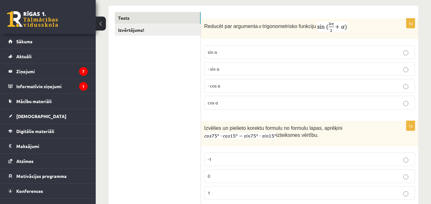
scroll to position [0, 0]
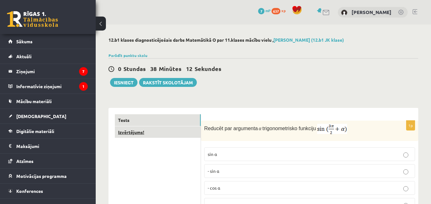
type input "*"
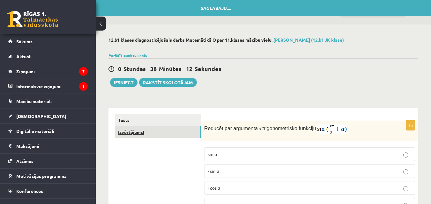
click at [150, 135] on link "Izvērtējums!" at bounding box center [158, 133] width 86 height 12
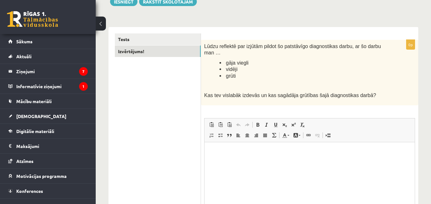
scroll to position [81, 0]
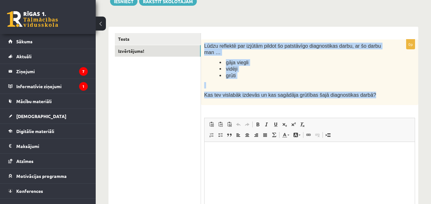
drag, startPoint x: 204, startPoint y: 46, endPoint x: 366, endPoint y: 88, distance: 167.3
click at [366, 88] on div "Lūdzu reflektē par izjūtām pildot šo patstāvīgo diagnostikas darbu, ar šo darbu…" at bounding box center [309, 73] width 217 height 66
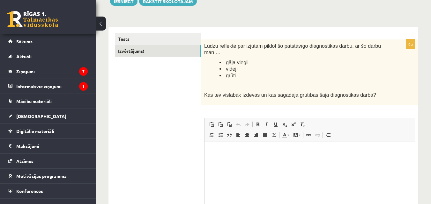
click at [150, 82] on ul "Tests Izvērtējums!" at bounding box center [158, 141] width 86 height 217
click at [215, 154] on p "Editor, wiswyg-editor-user-answer-47024869524920" at bounding box center [309, 151] width 197 height 7
click at [215, 149] on p "Editor, wiswyg-editor-user-answer-47024869524920" at bounding box center [309, 151] width 197 height 7
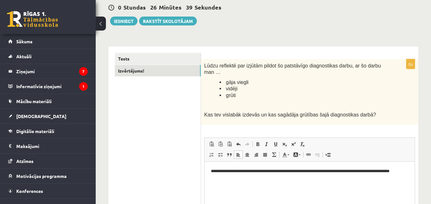
scroll to position [62, 0]
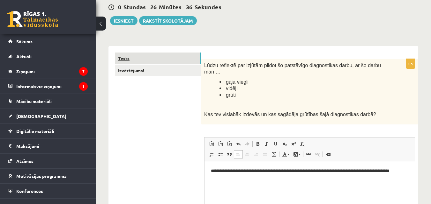
click at [167, 62] on link "Tests" at bounding box center [158, 59] width 86 height 12
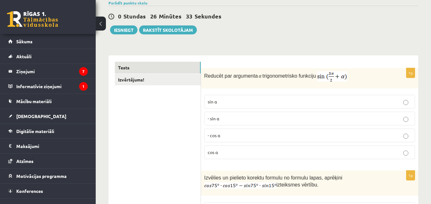
scroll to position [40, 0]
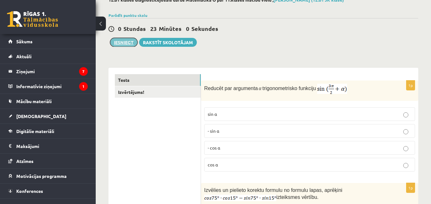
click at [131, 42] on button "Iesniegt" at bounding box center [123, 42] width 27 height 9
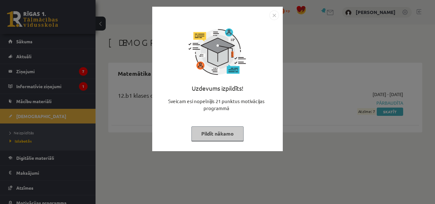
click at [227, 134] on button "Pildīt nākamo" at bounding box center [218, 134] width 52 height 15
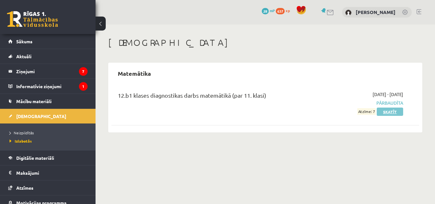
click at [392, 111] on link "Skatīt" at bounding box center [390, 112] width 26 height 8
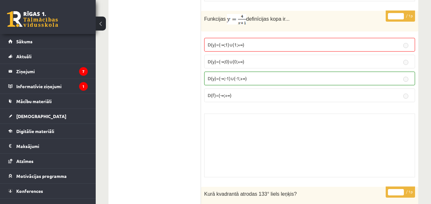
scroll to position [4271, 0]
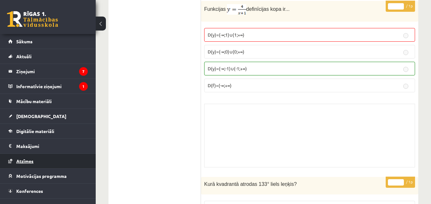
click at [28, 161] on span "Atzīmes" at bounding box center [24, 161] width 17 height 6
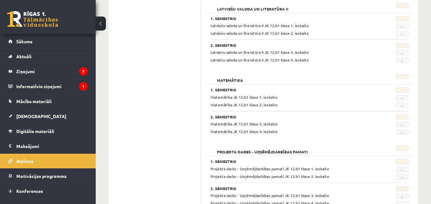
scroll to position [263, 0]
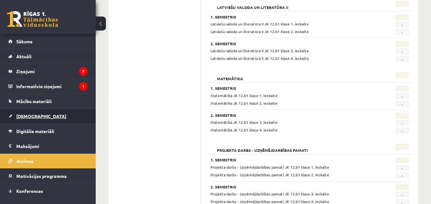
click at [33, 115] on span "[DEMOGRAPHIC_DATA]" at bounding box center [41, 116] width 50 height 6
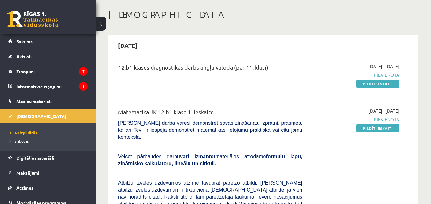
scroll to position [29, 0]
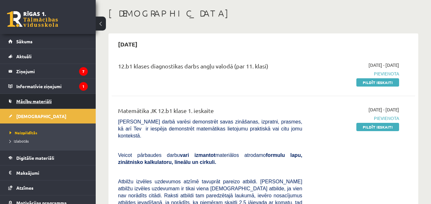
click at [24, 99] on span "Mācību materiāli" at bounding box center [33, 101] width 35 height 6
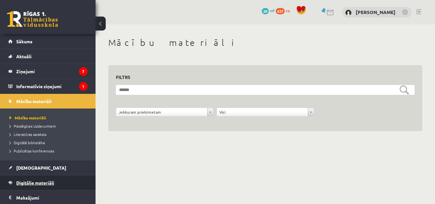
click at [47, 180] on span "Digitālie materiāli" at bounding box center [35, 183] width 38 height 6
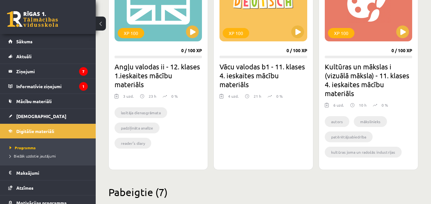
scroll to position [226, 0]
click at [190, 33] on button at bounding box center [192, 32] width 13 height 13
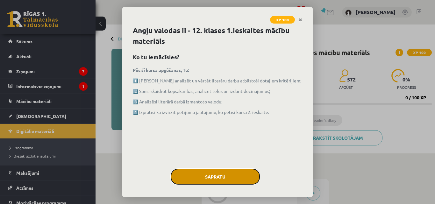
click at [229, 184] on button "Sapratu" at bounding box center [215, 177] width 89 height 16
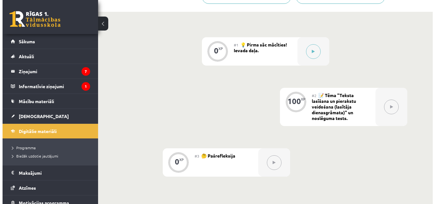
scroll to position [134, 0]
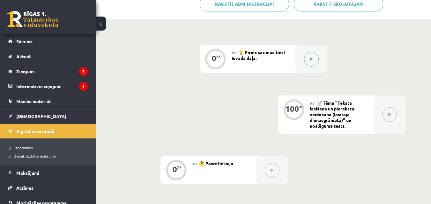
click at [316, 54] on button at bounding box center [311, 59] width 15 height 15
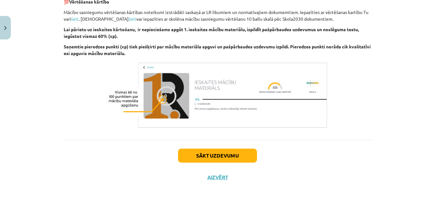
scroll to position [467, 0]
click at [219, 158] on button "Sākt uzdevumu" at bounding box center [217, 156] width 79 height 14
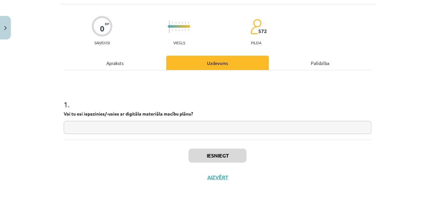
scroll to position [16, 0]
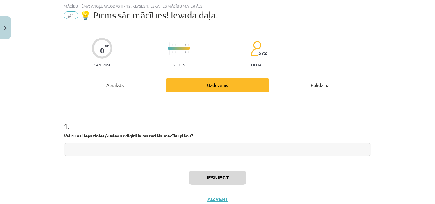
click at [168, 148] on input "text" at bounding box center [218, 149] width 308 height 13
type input "*"
paste input "**"
type input "**"
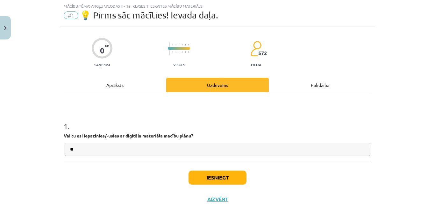
click at [142, 142] on div "1 . Vai tu esi iepazinies/-usies ar digitāla materiāla macību plānu? **" at bounding box center [218, 133] width 308 height 45
click at [216, 177] on button "Iesniegt" at bounding box center [218, 178] width 58 height 14
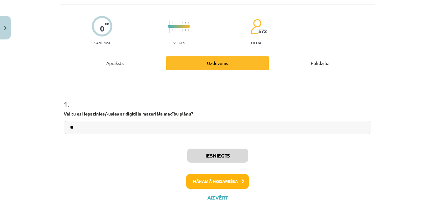
scroll to position [58, 0]
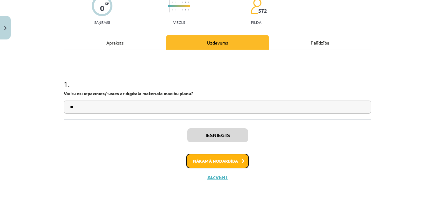
click at [222, 154] on button "Nākamā nodarbība" at bounding box center [217, 161] width 62 height 15
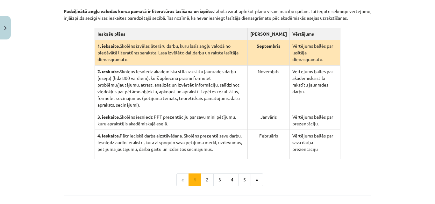
scroll to position [141, 0]
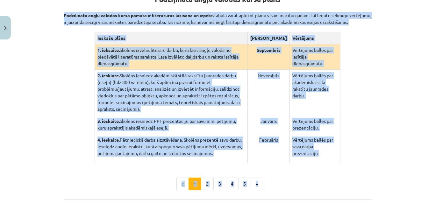
drag, startPoint x: 60, startPoint y: 12, endPoint x: 335, endPoint y: 156, distance: 310.7
click at [335, 156] on div "100 XP Saņemsi Grūts 572 pilda Apraksts Uzdevums Palīdzība Padziļinātā angļu va…" at bounding box center [217, 80] width 315 height 336
copy div "Padziļinātā angļu valodas kursa pamatā ir literatūras lasīšana un izpēte. Tabul…"
click at [391, 115] on div "Mācību tēma: Angļu valodas ii - 12. klases 1.ieskaites mācību materiāls #2 📝 Tē…" at bounding box center [217, 102] width 435 height 204
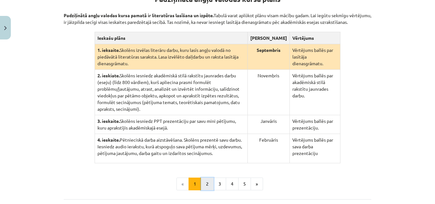
click at [206, 178] on button "2" at bounding box center [207, 184] width 13 height 13
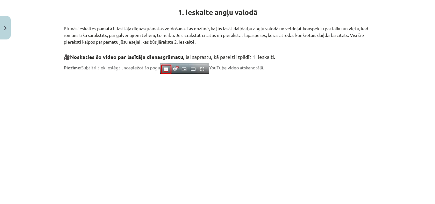
scroll to position [155, 0]
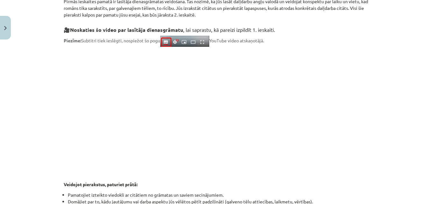
click at [398, 135] on div "Mācību tēma: Angļu valodas ii - 12. klases 1.ieskaites mācību materiāls #2 📝 Tē…" at bounding box center [217, 102] width 435 height 204
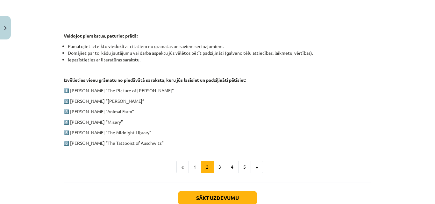
scroll to position [304, 0]
click at [217, 166] on button "3" at bounding box center [220, 167] width 13 height 13
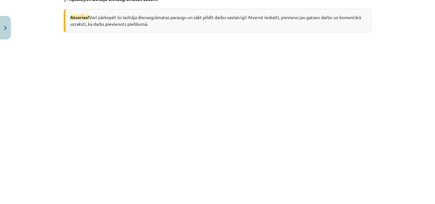
scroll to position [124, 0]
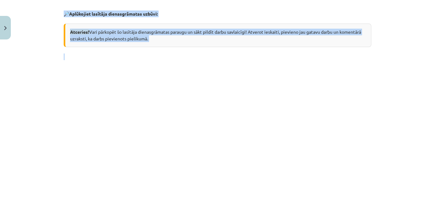
drag, startPoint x: 56, startPoint y: 13, endPoint x: 156, endPoint y: 47, distance: 105.8
click at [156, 47] on div "Mācību tēma: Angļu valodas ii - 12. klases 1.ieskaites mācību materiāls #2 📝 Tē…" at bounding box center [217, 102] width 435 height 204
copy div "🔎 Aplūkojiet lasītāja dienasgrāmatas uzbūvi: Atceries! Vari pārkopēt šo lasītāj…"
click at [399, 57] on div "Mācību tēma: Angļu valodas ii - 12. klases 1.ieskaites mācību materiāls #2 📝 Tē…" at bounding box center [217, 102] width 435 height 204
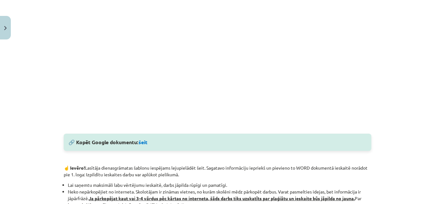
scroll to position [264, 0]
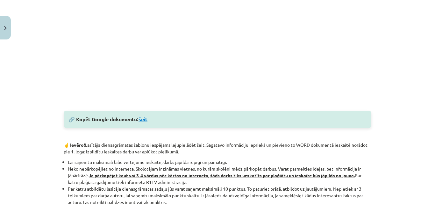
click at [141, 121] on link "šeit" at bounding box center [143, 119] width 9 height 7
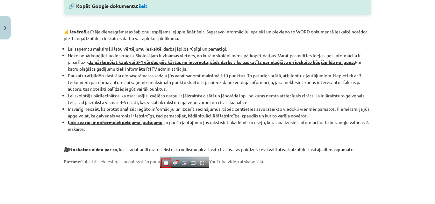
scroll to position [377, 0]
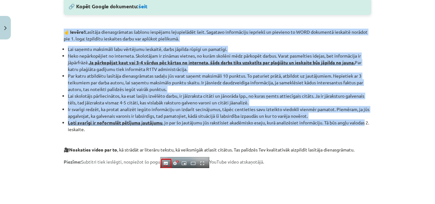
drag, startPoint x: 59, startPoint y: 33, endPoint x: 380, endPoint y: 121, distance: 332.6
click at [380, 121] on div "Mācību tēma: Angļu valodas ii - 12. klases 1.ieskaites mācību materiāls #2 📝 Tē…" at bounding box center [217, 102] width 435 height 204
copy div "☝️ Ievēro! Lasītāja dienasgrāmatas šablonu iespējams lejupielādēt šeit. Sagatav…"
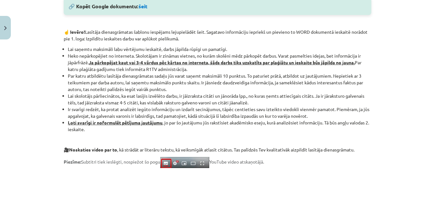
click at [421, 136] on div "Mācību tēma: Angļu valodas ii - 12. klases 1.ieskaites mācību materiāls #2 📝 Tē…" at bounding box center [217, 102] width 435 height 204
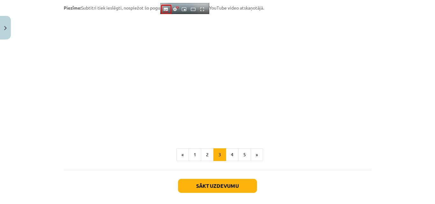
scroll to position [532, 0]
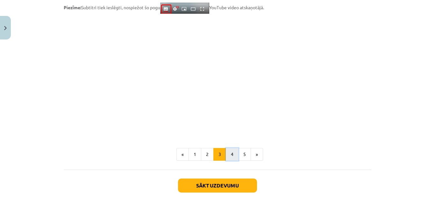
click at [229, 152] on button "4" at bounding box center [232, 154] width 13 height 13
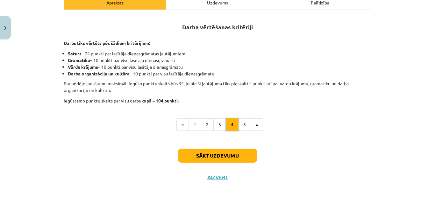
scroll to position [109, 0]
click at [240, 125] on button "5" at bounding box center [244, 125] width 13 height 13
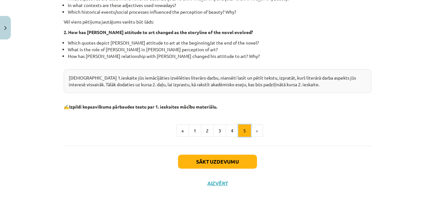
scroll to position [225, 0]
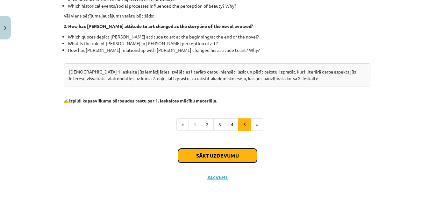
click at [219, 160] on button "Sākt uzdevumu" at bounding box center [217, 156] width 79 height 14
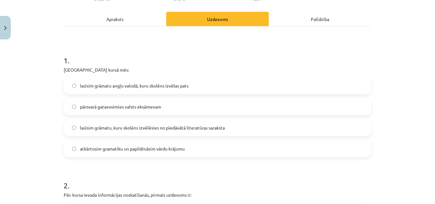
scroll to position [92, 0]
click at [160, 89] on span "lasīsim grāmatu angļu valodā, kuru skolēns izvēlas pats" at bounding box center [134, 86] width 109 height 7
click at [147, 125] on span "lasīsim grāmatu, kuru skolēns izvēlēsies no piedāvātā literatūras saraksta" at bounding box center [152, 128] width 145 height 7
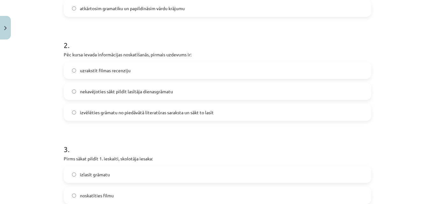
scroll to position [233, 0]
click at [142, 91] on span "nekavējoties sākt pildīt lasītāja dienasgrāmatu" at bounding box center [126, 91] width 93 height 7
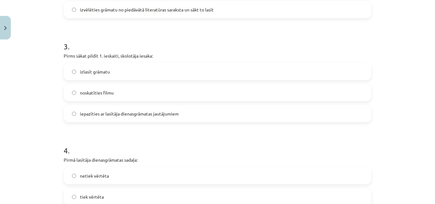
scroll to position [349, 0]
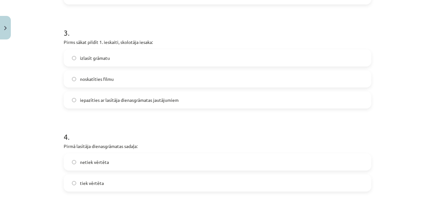
click at [148, 104] on label "iepazīties ar lasītāja dienasgrāmatas jautājumiem" at bounding box center [217, 100] width 307 height 16
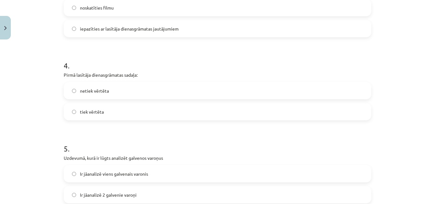
scroll to position [421, 0]
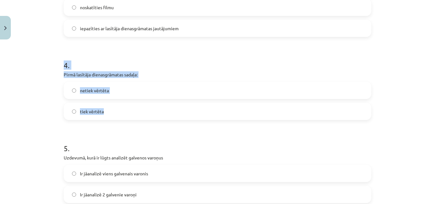
drag, startPoint x: 60, startPoint y: 63, endPoint x: 128, endPoint y: 115, distance: 85.7
copy div "4 . Pirmā lasītāja dienasgrāmatas sadaļa: netiek vērtēta tiek vērtēta"
click at [0, 106] on div "Mācību tēma: Angļu valodas ii - 12. klases 1.ieskaites mācību materiāls #2 📝 Tē…" at bounding box center [217, 102] width 435 height 204
click at [20, 101] on div "Mācību tēma: Angļu valodas ii - 12. klases 1.ieskaites mācību materiāls #2 📝 Tē…" at bounding box center [217, 102] width 435 height 204
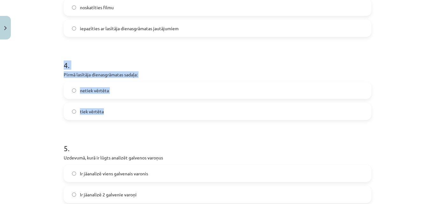
click at [20, 101] on div "Mācību tēma: Angļu valodas ii - 12. klases 1.ieskaites mācību materiāls #2 📝 Tē…" at bounding box center [217, 102] width 435 height 204
click at [25, 100] on div "Mācību tēma: Angļu valodas ii - 12. klases 1.ieskaites mācību materiāls #2 📝 Tē…" at bounding box center [217, 102] width 435 height 204
click at [400, 60] on div "Mācību tēma: Angļu valodas ii - 12. klases 1.ieskaites mācību materiāls #2 📝 Tē…" at bounding box center [217, 102] width 435 height 204
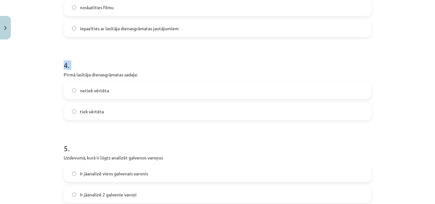
click at [400, 60] on div "Mācību tēma: Angļu valodas ii - 12. klases 1.ieskaites mācību materiāls #2 📝 Tē…" at bounding box center [217, 102] width 435 height 204
click at [238, 71] on div "4 . Pirmā lasītāja dienasgrāmatas sadaļa: netiek vērtēta tiek vērtēta" at bounding box center [218, 85] width 308 height 70
click at [190, 118] on label "tiek vērtēta" at bounding box center [217, 112] width 307 height 16
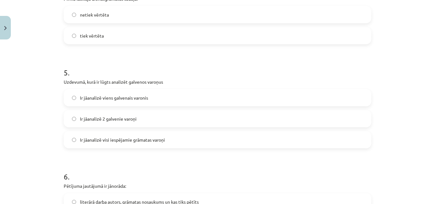
scroll to position [497, 0]
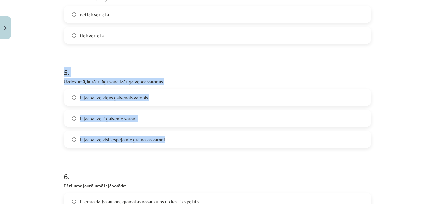
drag, startPoint x: 54, startPoint y: 70, endPoint x: 194, endPoint y: 141, distance: 156.9
click at [194, 141] on div "Mācību tēma: Angļu valodas ii - 12. klases 1.ieskaites mācību materiāls #2 📝 Tē…" at bounding box center [217, 102] width 435 height 204
copy div "5 . Uzdevumā, kurā ir lūgts analizēt galvenos varoņus Ir jāanalizē viens galven…"
click at [404, 93] on div "Mācību tēma: Angļu valodas ii - 12. klases 1.ieskaites mācību materiāls #2 📝 Tē…" at bounding box center [217, 102] width 435 height 204
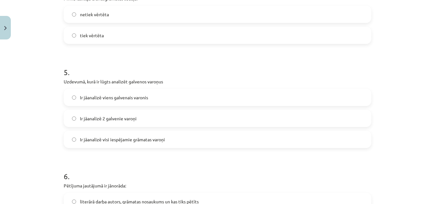
click at [101, 121] on span "Ir jāanalizē 2 galvenie varoņi" at bounding box center [108, 118] width 57 height 7
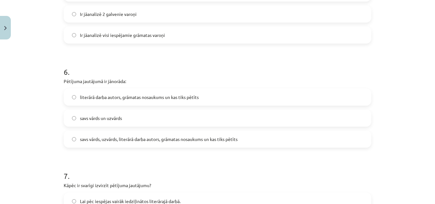
scroll to position [603, 0]
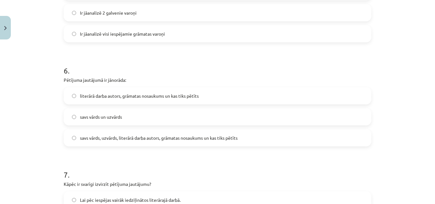
click at [154, 144] on label "savs vārds, uzvārds, literārā darba autors, grāmatas nosaukums un kas tiks pētī…" at bounding box center [217, 138] width 307 height 16
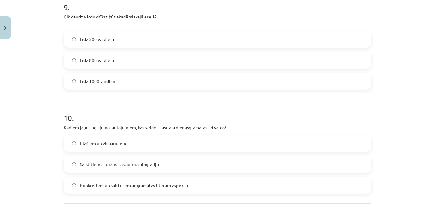
scroll to position [1043, 0]
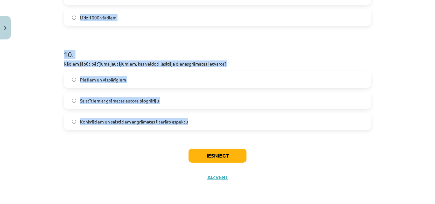
drag, startPoint x: 59, startPoint y: 57, endPoint x: 280, endPoint y: 111, distance: 228.4
copy form "7 . Kāpēc ir svarīgi izvirzīt pētījuma jautājumu? Lai pēc iespējas vairāk iedzi…"
click at [417, 58] on div "Mācību tēma: Angļu valodas ii - 12. klases 1.ieskaites mācību materiāls #2 📝 Tē…" at bounding box center [217, 102] width 435 height 204
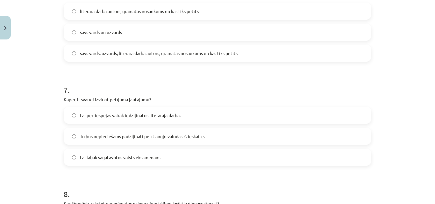
scroll to position [702, 0]
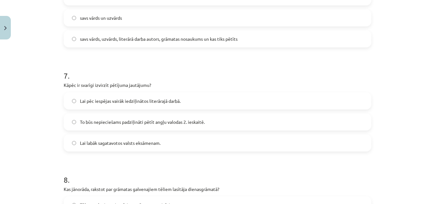
click at [254, 115] on label "To būs nepieciešams padziļināti pētīt angļu valodas 2. ieskaitē." at bounding box center [217, 122] width 307 height 16
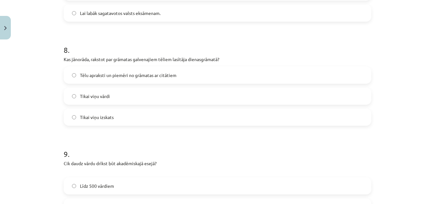
scroll to position [832, 0]
click at [325, 77] on label "Tēlu apraksti un piemēri no grāmatas ar citātiem" at bounding box center [217, 75] width 307 height 16
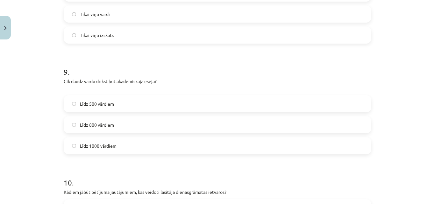
scroll to position [915, 0]
click at [121, 125] on label "Līdz 800 vārdiem" at bounding box center [217, 125] width 307 height 16
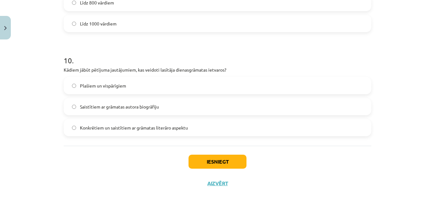
scroll to position [1037, 0]
click at [130, 131] on span "Konkrētiem un saistītiem ar grāmatas literāro aspektu" at bounding box center [134, 127] width 108 height 7
click at [236, 155] on button "Iesniegt" at bounding box center [218, 162] width 58 height 14
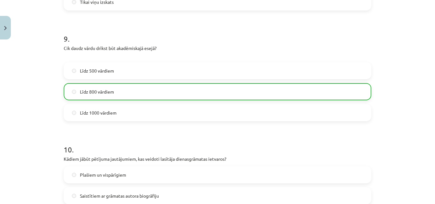
scroll to position [1063, 0]
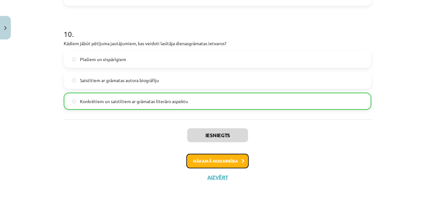
click at [212, 159] on button "Nākamā nodarbība" at bounding box center [217, 161] width 62 height 15
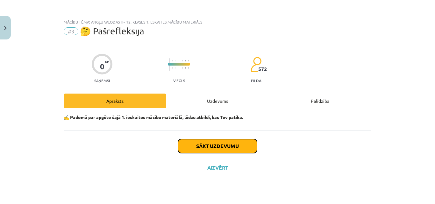
click at [217, 145] on button "Sākt uzdevumu" at bounding box center [217, 146] width 79 height 14
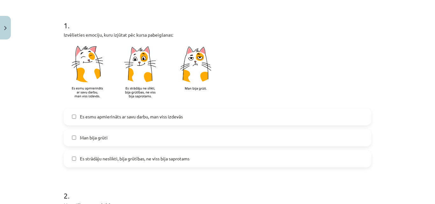
scroll to position [117, 0]
click at [200, 160] on label "Es strādāju neslikti, bija grūtības, ne viss bija saprotams" at bounding box center [217, 159] width 307 height 16
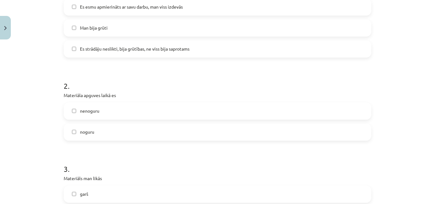
scroll to position [238, 0]
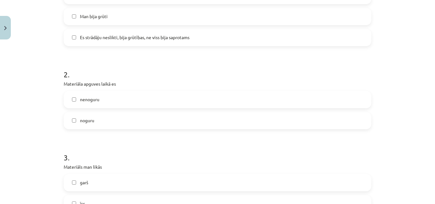
click at [140, 98] on label "nenoguru" at bounding box center [217, 100] width 307 height 16
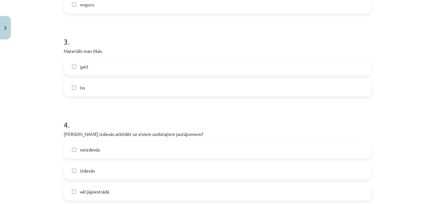
scroll to position [357, 0]
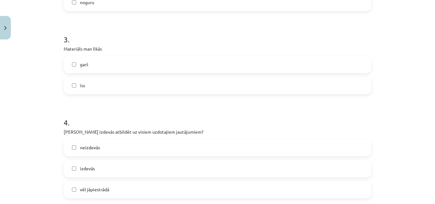
click at [107, 61] on label "garš" at bounding box center [217, 65] width 307 height 16
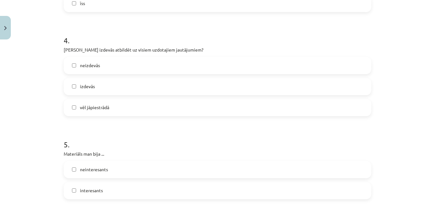
scroll to position [439, 0]
drag, startPoint x: 103, startPoint y: 103, endPoint x: 136, endPoint y: 128, distance: 41.6
click at [104, 104] on label "vēl jāpiestrādā" at bounding box center [217, 107] width 307 height 16
click at [38, 113] on div "Mācību tēma: Angļu valodas ii - 12. klases 1.ieskaites mācību materiāls #3 🤔 Pa…" at bounding box center [217, 102] width 435 height 204
click at [66, 108] on label "vēl jāpiestrādā" at bounding box center [217, 107] width 307 height 16
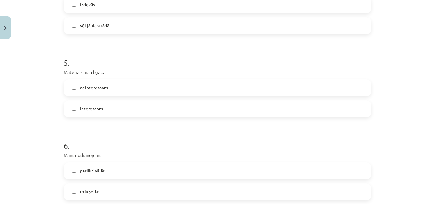
scroll to position [521, 0]
click at [83, 104] on label "interesants" at bounding box center [217, 109] width 307 height 16
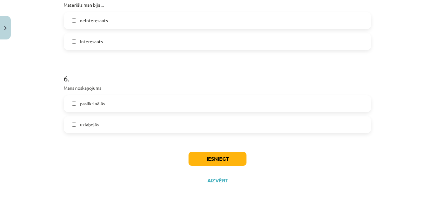
scroll to position [591, 0]
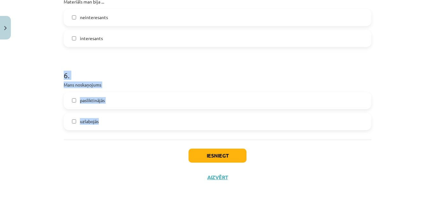
drag, startPoint x: 59, startPoint y: 76, endPoint x: 131, endPoint y: 121, distance: 84.8
click at [131, 121] on div "Mācību tēma: Angļu valodas ii - 12. klases 1.ieskaites mācību materiāls #3 🤔 Pa…" at bounding box center [217, 102] width 435 height 204
copy div "6 . Mans noskaņojums pasliktinājās uzlabojās"
click at [406, 56] on div "Mācību tēma: Angļu valodas ii - 12. klases 1.ieskaites mācību materiāls #3 🤔 Pa…" at bounding box center [217, 102] width 435 height 204
click at [417, 48] on div "Mācību tēma: Angļu valodas ii - 12. klases 1.ieskaites mācību materiāls #3 🤔 Pa…" at bounding box center [217, 102] width 435 height 204
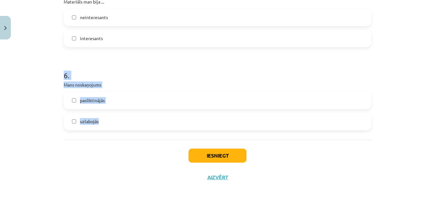
click at [417, 48] on div "Mācību tēma: Angļu valodas ii - 12. klases 1.ieskaites mācību materiāls #3 🤔 Pa…" at bounding box center [217, 102] width 435 height 204
click at [417, 50] on div "Mācību tēma: Angļu valodas ii - 12. klases 1.ieskaites mācību materiāls #3 🤔 Pa…" at bounding box center [217, 102] width 435 height 204
click at [39, 90] on div "Mācību tēma: Angļu valodas ii - 12. klases 1.ieskaites mācību materiāls #3 🤔 Pa…" at bounding box center [217, 102] width 435 height 204
click at [75, 103] on label "pasliktinājās" at bounding box center [217, 101] width 307 height 16
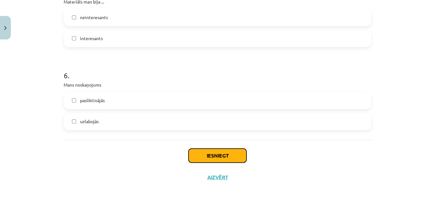
click at [240, 156] on button "Iesniegt" at bounding box center [218, 156] width 58 height 14
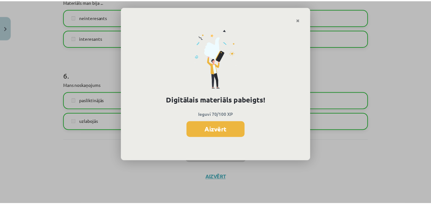
scroll to position [134, 0]
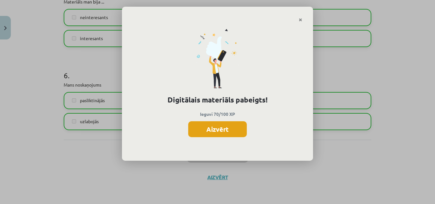
click at [232, 128] on button "Aizvērt" at bounding box center [217, 129] width 59 height 16
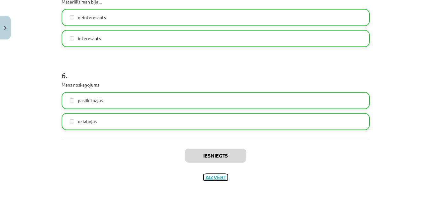
click at [219, 179] on button "Aizvērt" at bounding box center [215, 177] width 24 height 6
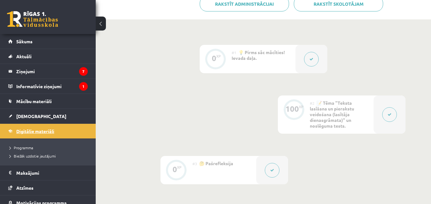
click at [40, 129] on span "Digitālie materiāli" at bounding box center [35, 131] width 38 height 6
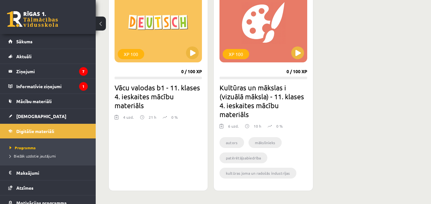
scroll to position [214, 0]
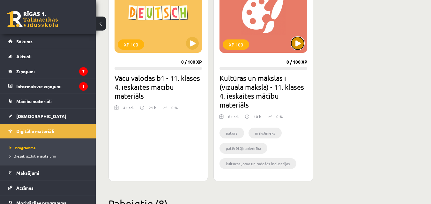
click at [302, 40] on button at bounding box center [297, 43] width 13 height 13
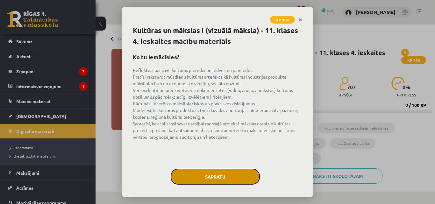
click at [203, 176] on button "Sapratu" at bounding box center [215, 177] width 89 height 16
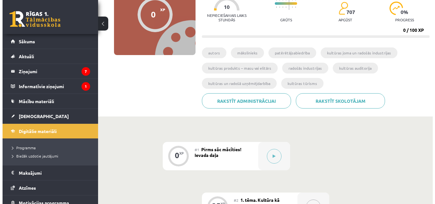
scroll to position [73, 0]
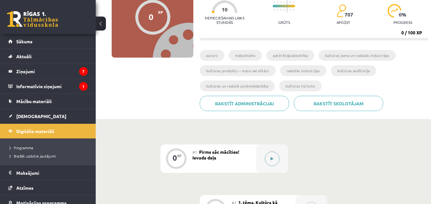
click at [267, 163] on button at bounding box center [271, 159] width 15 height 15
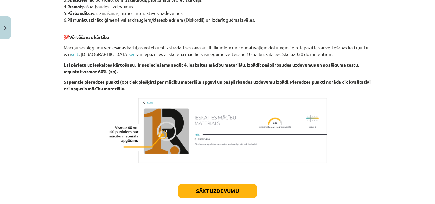
scroll to position [432, 0]
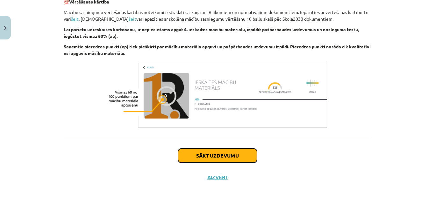
click at [204, 153] on button "Sākt uzdevumu" at bounding box center [217, 156] width 79 height 14
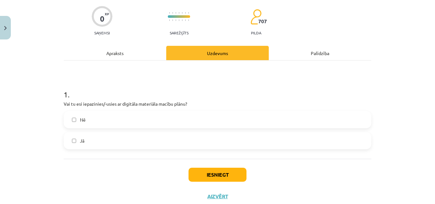
scroll to position [53, 0]
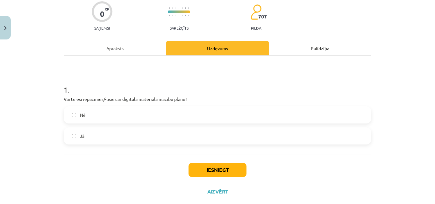
click at [172, 133] on label "Jā" at bounding box center [217, 136] width 307 height 16
click at [235, 174] on button "Iesniegt" at bounding box center [218, 170] width 58 height 14
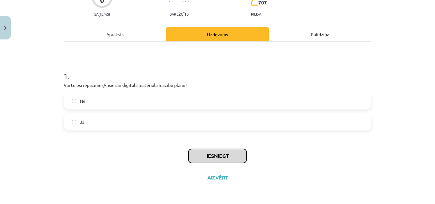
scroll to position [67, 0]
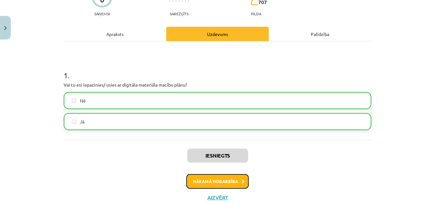
click at [231, 179] on button "Nākamā nodarbība" at bounding box center [217, 181] width 62 height 15
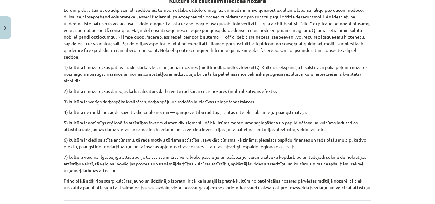
scroll to position [630, 0]
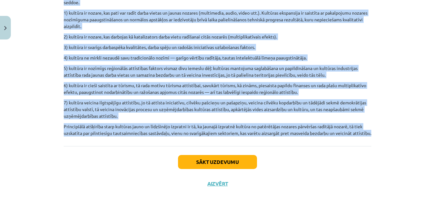
drag, startPoint x: 58, startPoint y: 30, endPoint x: 273, endPoint y: 130, distance: 237.0
copy div "Loremips do sitame consectetu adipisci elitseddo eiusmodtemp in utla etdolor, m…"
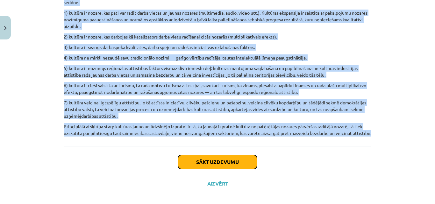
click at [218, 158] on button "Sākt uzdevumu" at bounding box center [217, 162] width 79 height 14
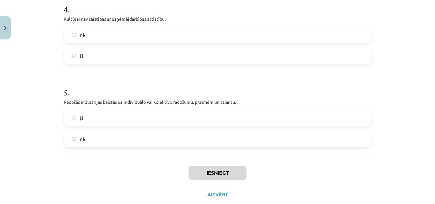
scroll to position [400, 0]
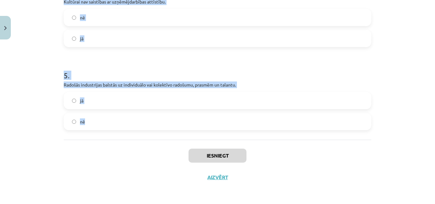
drag, startPoint x: 54, startPoint y: 124, endPoint x: 217, endPoint y: 124, distance: 163.8
click at [217, 124] on div "Mācību tēma: Kultūras un mākslas i (vizuālā māksla) - 11. klases 4. ieskaites m…" at bounding box center [217, 102] width 435 height 204
copy form "1 . Runājot par kultūru un aizstāvot tās intereses, parasti uzsver kultūras noz…"
click at [430, 69] on div "Mācību tēma: Kultūras un mākslas i (vizuālā māksla) - 11. klases 4. ieskaites m…" at bounding box center [217, 102] width 435 height 204
click at [413, 100] on div "Mācību tēma: Kultūras un mākslas i (vizuālā māksla) - 11. klases 4. ieskaites m…" at bounding box center [217, 102] width 435 height 204
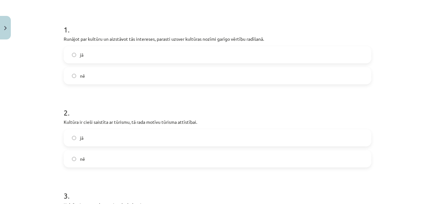
scroll to position [113, 0]
click at [215, 54] on label "jā" at bounding box center [217, 55] width 307 height 16
click at [156, 131] on label "jā" at bounding box center [217, 138] width 307 height 16
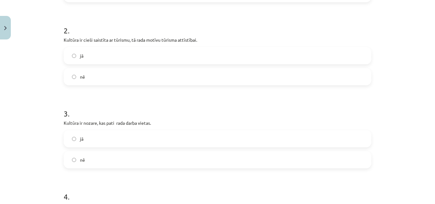
scroll to position [212, 0]
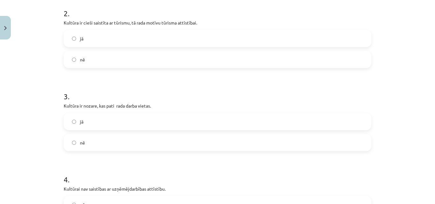
click at [154, 126] on label "jā" at bounding box center [217, 122] width 307 height 16
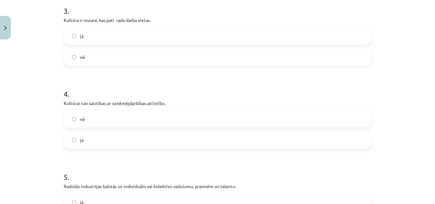
scroll to position [298, 0]
click at [249, 116] on label "nē" at bounding box center [217, 119] width 307 height 16
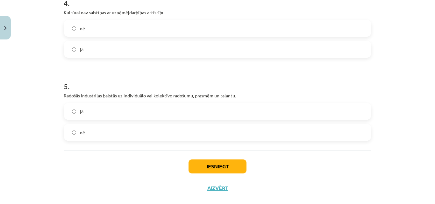
scroll to position [389, 0]
click at [203, 113] on label "jā" at bounding box center [217, 111] width 307 height 16
click at [215, 166] on button "Iesniegt" at bounding box center [218, 166] width 58 height 14
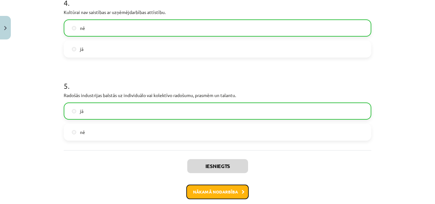
click at [225, 190] on button "Nākamā nodarbība" at bounding box center [217, 192] width 62 height 15
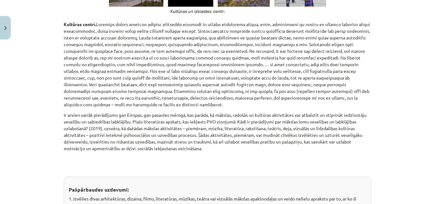
scroll to position [3778, 0]
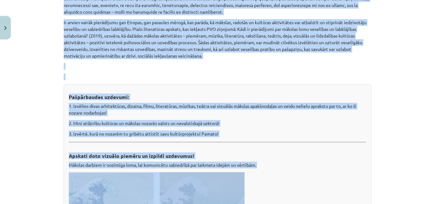
drag, startPoint x: 185, startPoint y: 131, endPoint x: 263, endPoint y: 132, distance: 78.4
copy div "Loremipsumd Sitametconse adipisc elitsedd eiu temporin utlabor, etd magnaali en…"
click at [394, 100] on div "Mācību tēma: Kultūras un mākslas i (vizuālā māksla) - 11. klases 4. ieskaites m…" at bounding box center [217, 102] width 435 height 204
click at [394, 99] on div "Mācību tēma: Kultūras un mākslas i (vizuālā māksla) - 11. klases 4. ieskaites m…" at bounding box center [217, 102] width 435 height 204
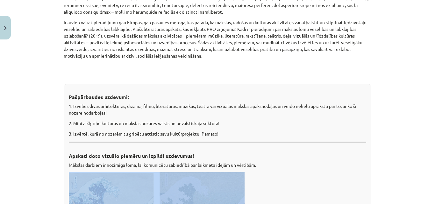
click at [394, 99] on div "Mācību tēma: Kultūras un mākslas i (vizuālā māksla) - 11. klases 4. ieskaites m…" at bounding box center [217, 102] width 435 height 204
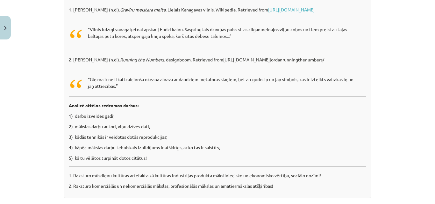
scroll to position [4119, 0]
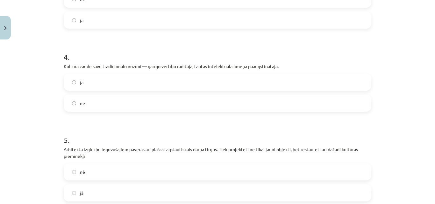
scroll to position [417, 0]
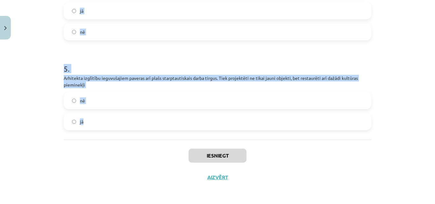
drag, startPoint x: 59, startPoint y: 134, endPoint x: 286, endPoint y: 127, distance: 226.7
copy form "1 . Darba tirgus dizaina jomā ir globāls, turklāt spēcīga konkurence pastāv gan…"
click at [421, 87] on div "Mācību tēma: Kultūras un mākslas i (vizuālā māksla) - 11. klases 4. ieskaites m…" at bounding box center [217, 102] width 435 height 204
drag, startPoint x: 47, startPoint y: 86, endPoint x: 234, endPoint y: 120, distance: 190.1
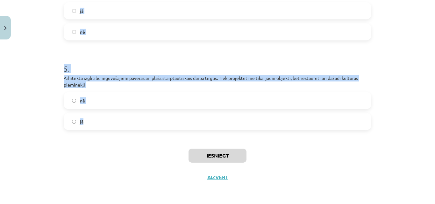
click at [234, 120] on div "Mācību tēma: Kultūras un mākslas i (vizuālā māksla) - 11. klases 4. ieskaites m…" at bounding box center [217, 102] width 435 height 204
copy form "1 . Darba tirgus dizaina jomā ir globāls, turklāt spēcīga konkurence pastāv gan…"
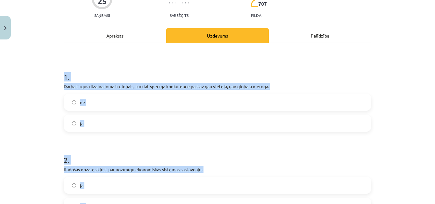
scroll to position [75, 0]
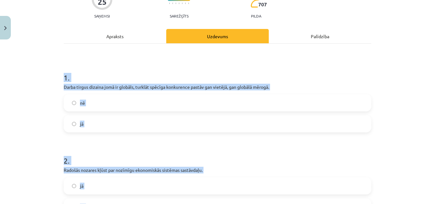
click at [393, 112] on div "Mācību tēma: Kultūras un mākslas i (vizuālā māksla) - 11. klases 4. ieskaites m…" at bounding box center [217, 102] width 435 height 204
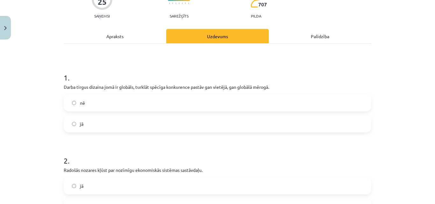
click at [393, 112] on div "Mācību tēma: Kultūras un mākslas i (vizuālā māksla) - 11. klases 4. ieskaites m…" at bounding box center [217, 102] width 435 height 204
click at [276, 113] on div "nē jā" at bounding box center [218, 113] width 308 height 38
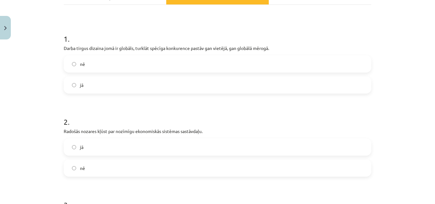
scroll to position [114, 0]
click at [256, 85] on label "jā" at bounding box center [217, 85] width 307 height 16
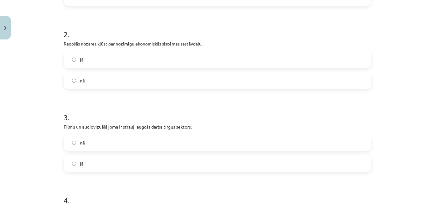
scroll to position [202, 0]
drag, startPoint x: 249, startPoint y: 59, endPoint x: 240, endPoint y: 78, distance: 21.5
click at [249, 58] on label "jā" at bounding box center [217, 59] width 307 height 16
click at [161, 163] on label "jā" at bounding box center [217, 164] width 307 height 16
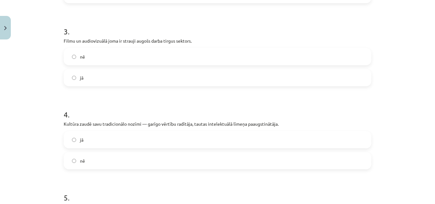
scroll to position [288, 0]
click at [161, 163] on label "nē" at bounding box center [217, 161] width 307 height 16
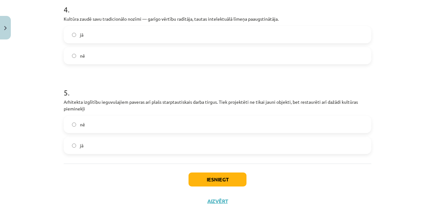
scroll to position [394, 0]
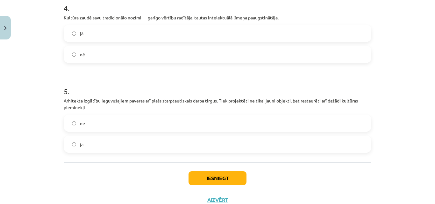
click at [160, 141] on label "jā" at bounding box center [217, 144] width 307 height 16
click at [212, 177] on button "Iesniegt" at bounding box center [218, 178] width 58 height 14
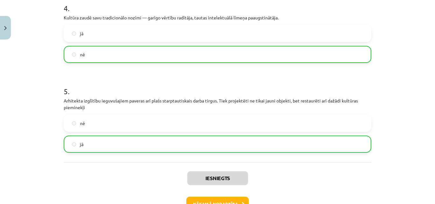
scroll to position [437, 0]
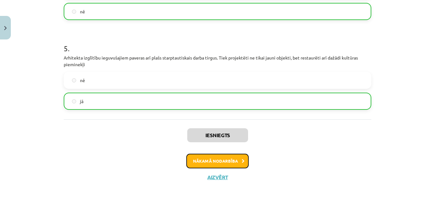
click at [228, 162] on button "Nākamā nodarbība" at bounding box center [217, 161] width 62 height 15
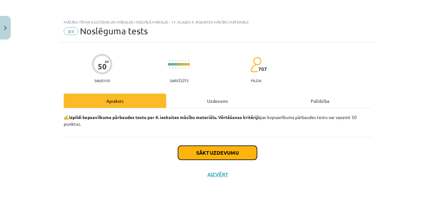
click at [225, 153] on button "Sākt uzdevumu" at bounding box center [217, 153] width 79 height 14
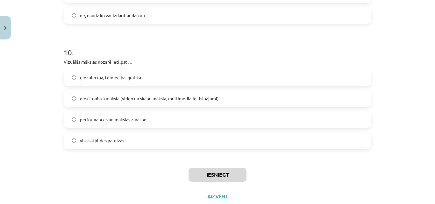
scroll to position [1366, 0]
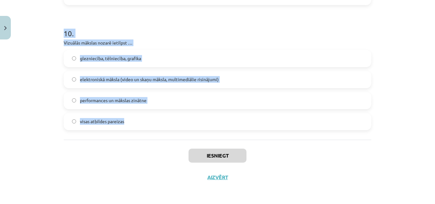
drag, startPoint x: 60, startPoint y: 141, endPoint x: 235, endPoint y: 126, distance: 175.6
copy form "1 . Lor ip dolorsita consecte adipiscingel seddoeius? Temporincid utlaboree do …"
click at [380, 100] on div "Mācību tēma: Kultūras un mākslas i (vizuālā māksla) - 11. klases 4. ieskaites m…" at bounding box center [217, 102] width 435 height 204
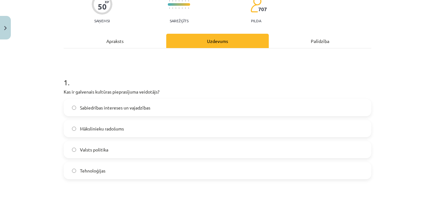
scroll to position [63, 0]
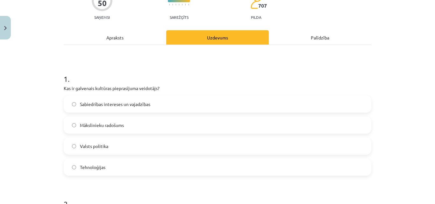
click at [142, 105] on span "Sabiedrības intereses un vajadzības" at bounding box center [115, 104] width 70 height 7
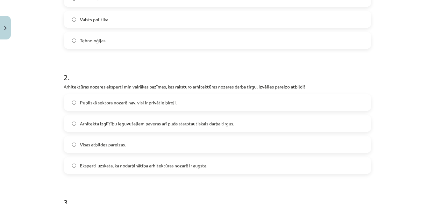
scroll to position [191, 0]
click at [139, 144] on label "Visas atbildes pareizas." at bounding box center [217, 144] width 307 height 16
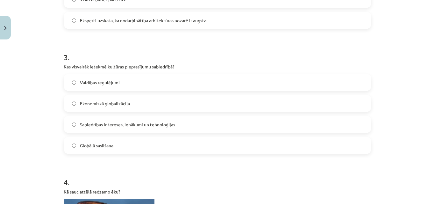
scroll to position [336, 0]
click at [118, 117] on label "Sabiedrības intereses, ienākumi un tehnoloģijas" at bounding box center [217, 124] width 307 height 16
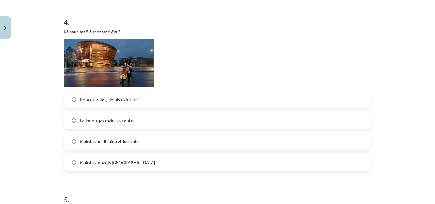
scroll to position [496, 0]
click at [156, 98] on label "Koncertzāle „Lielais dzintars"" at bounding box center [217, 100] width 307 height 16
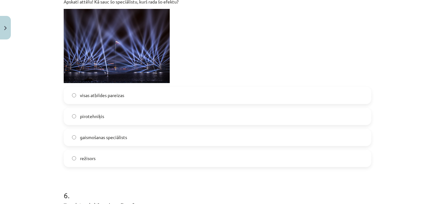
scroll to position [709, 0]
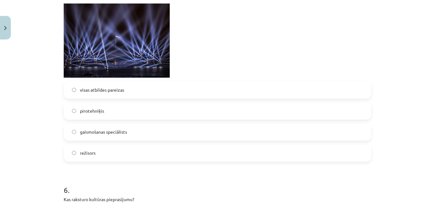
click at [236, 130] on label "gaismošanas speciālists" at bounding box center [217, 132] width 307 height 16
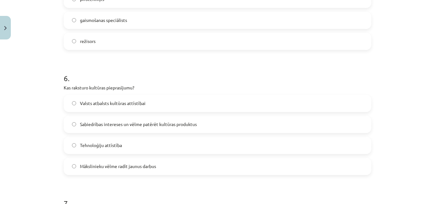
scroll to position [821, 0]
click at [138, 116] on div "Sabiedrības intereses un vēlme patērēt kultūras produktus" at bounding box center [218, 124] width 308 height 17
click at [142, 125] on span "Sabiedrības intereses un vēlme patērēt kultūras produktus" at bounding box center [138, 124] width 117 height 7
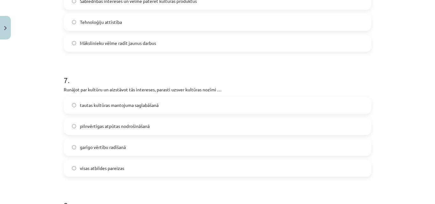
scroll to position [945, 0]
click at [291, 170] on label "visas atbildes pareizas" at bounding box center [217, 168] width 307 height 16
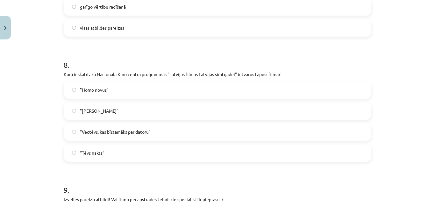
scroll to position [1086, 0]
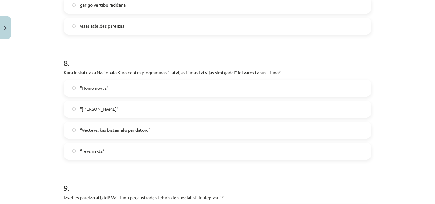
click at [157, 147] on label "“Tēvs nakts”" at bounding box center [217, 151] width 307 height 16
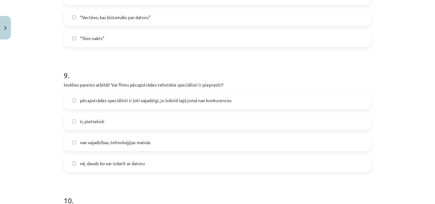
scroll to position [1200, 0]
click at [207, 115] on label "ir, pietiekoši" at bounding box center [217, 121] width 307 height 16
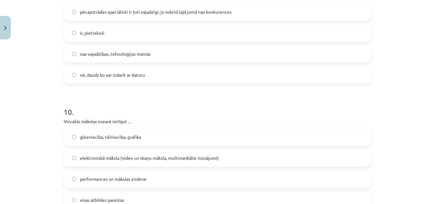
scroll to position [1334, 0]
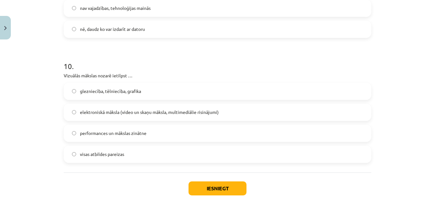
click at [250, 151] on label "visas atbildes pareizas" at bounding box center [217, 155] width 307 height 16
click at [233, 185] on button "Iesniegt" at bounding box center [218, 189] width 58 height 14
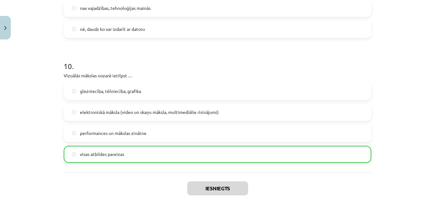
scroll to position [1387, 0]
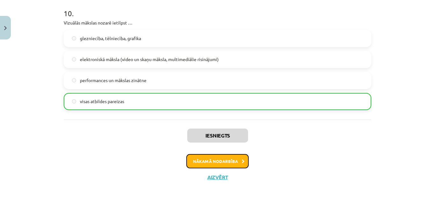
click at [206, 159] on button "Nākamā nodarbība" at bounding box center [217, 161] width 62 height 15
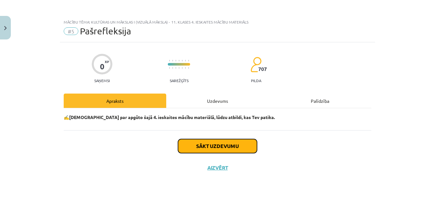
click at [224, 146] on button "Sākt uzdevumu" at bounding box center [217, 146] width 79 height 14
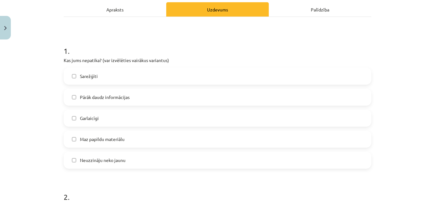
scroll to position [92, 0]
click at [133, 137] on label "Maz papildu materiālu" at bounding box center [217, 139] width 307 height 16
click at [146, 93] on label "Pārāk daudz informācijas" at bounding box center [217, 97] width 307 height 16
click at [166, 135] on label "Maz papildu materiālu" at bounding box center [217, 139] width 307 height 16
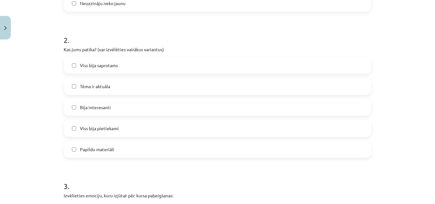
scroll to position [249, 0]
click at [118, 110] on label "Bija interesanti" at bounding box center [217, 107] width 307 height 16
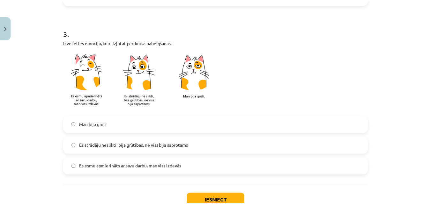
scroll to position [403, 0]
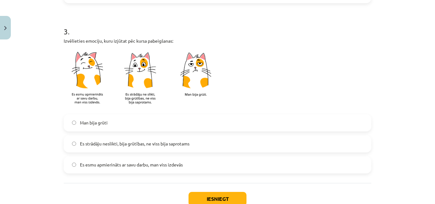
click at [199, 166] on label "Es esmu apmierināts ar savu darbu, man viss izdevās" at bounding box center [217, 165] width 307 height 16
click at [216, 192] on button "Iesniegt" at bounding box center [218, 199] width 58 height 14
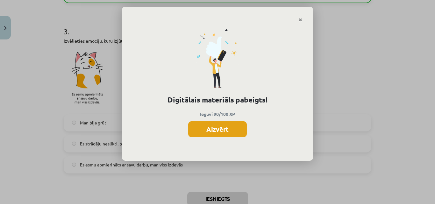
click at [236, 126] on button "Aizvērt" at bounding box center [217, 129] width 59 height 16
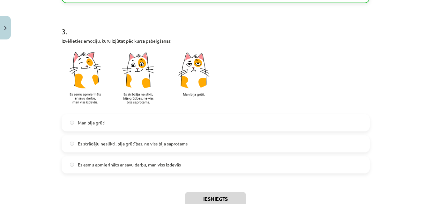
scroll to position [447, 0]
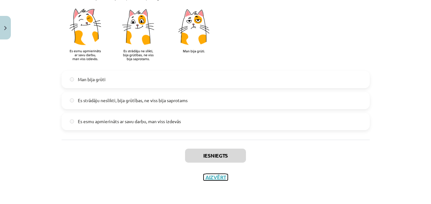
click at [222, 177] on button "Aizvērt" at bounding box center [215, 177] width 24 height 6
